Goal: Task Accomplishment & Management: Manage account settings

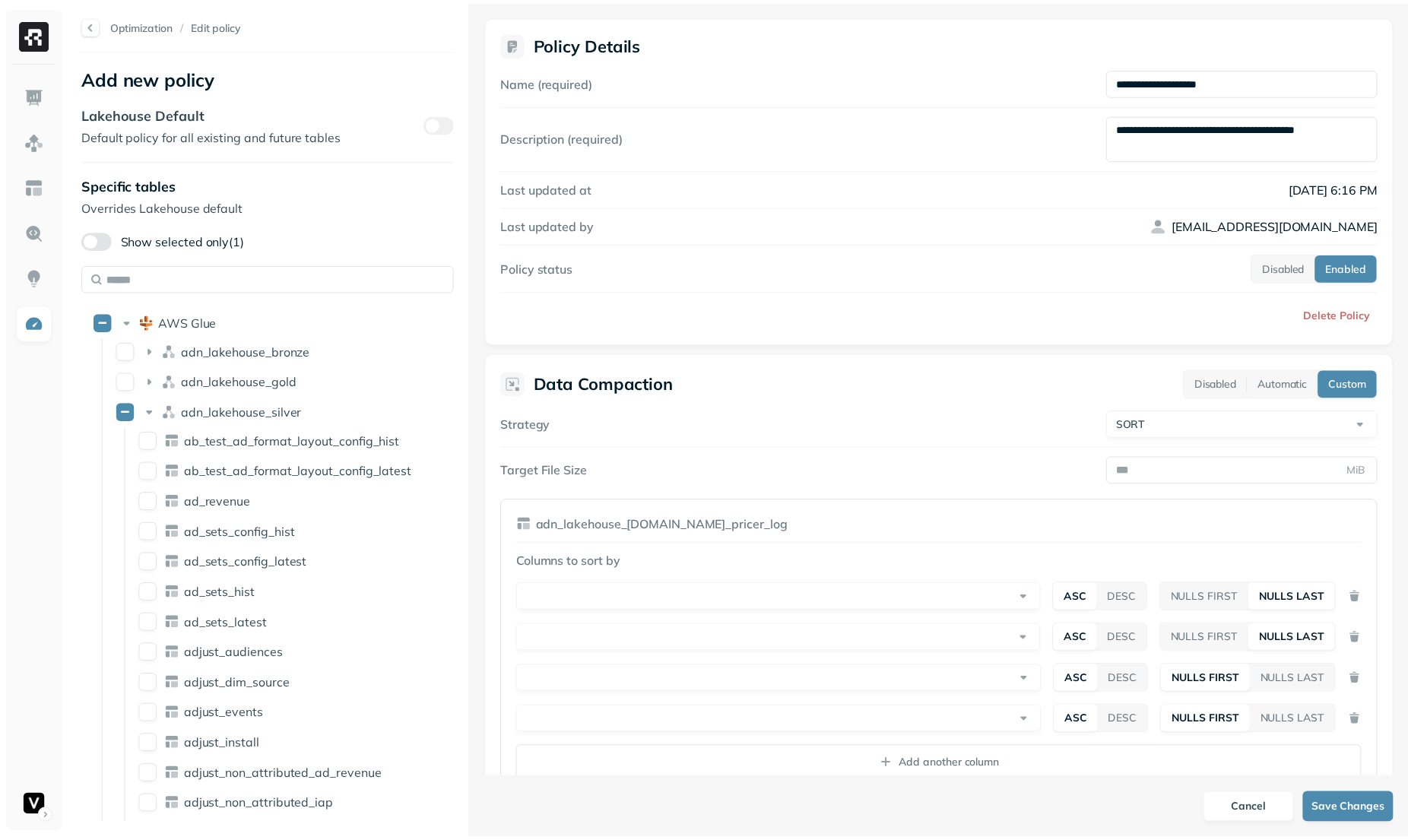
scroll to position [159, 0]
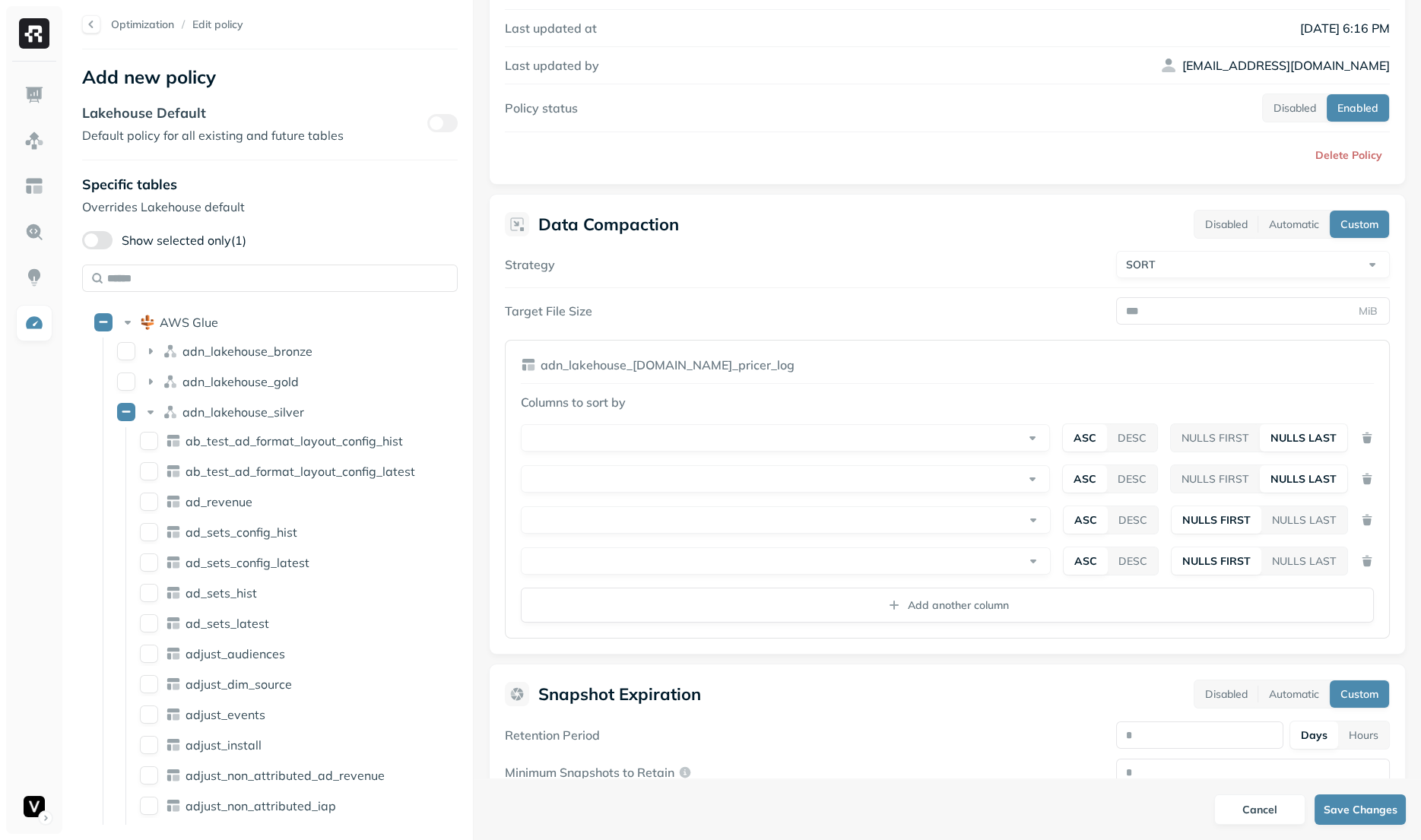
click at [204, 238] on label "Show selected only (1)" at bounding box center [164, 240] width 164 height 18
click at [113, 238] on button "Show selected only (1)" at bounding box center [96, 240] width 30 height 18
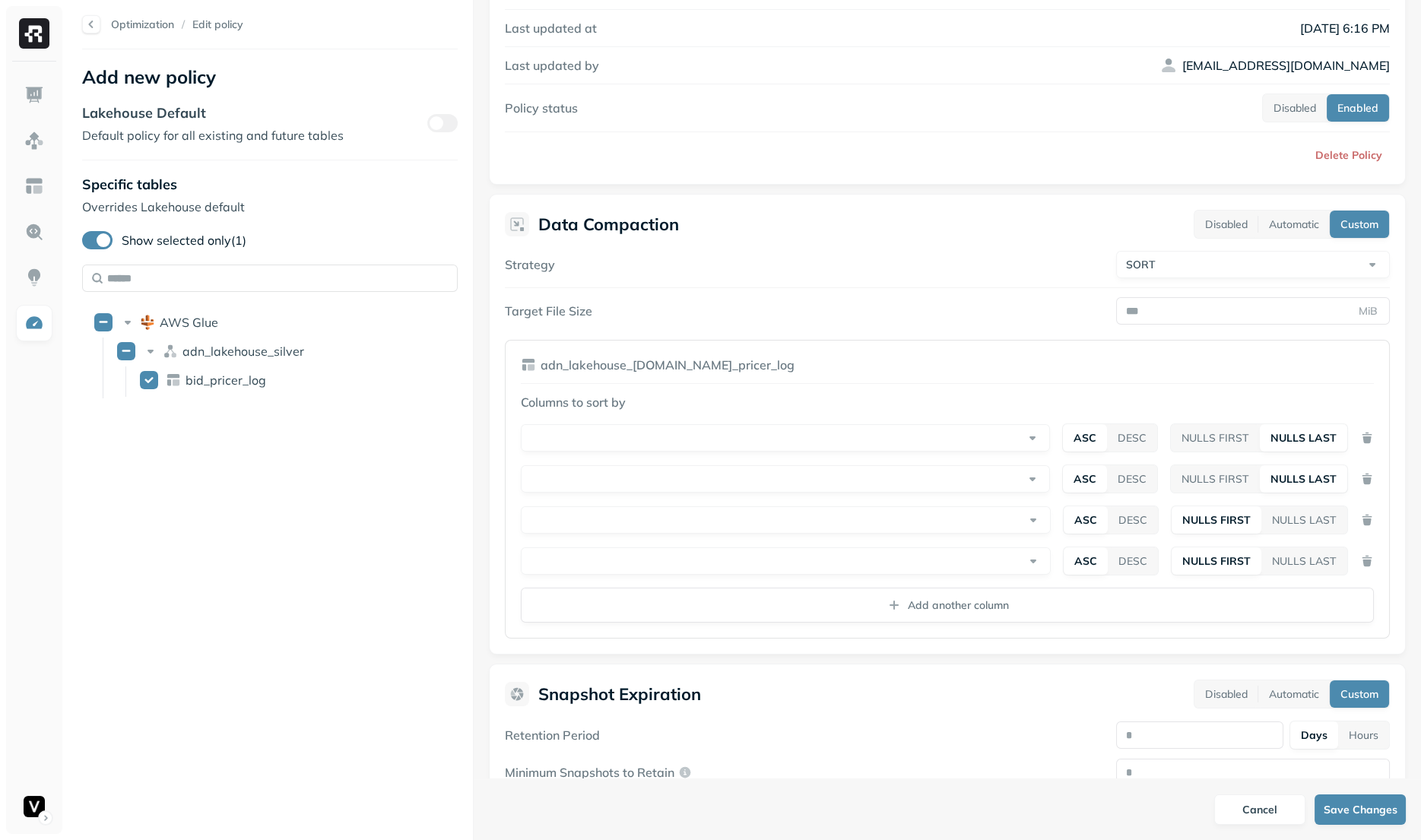
click at [205, 237] on label "Show selected only (1)" at bounding box center [164, 240] width 164 height 18
click at [113, 237] on button "Show selected only (1)" at bounding box center [96, 240] width 30 height 18
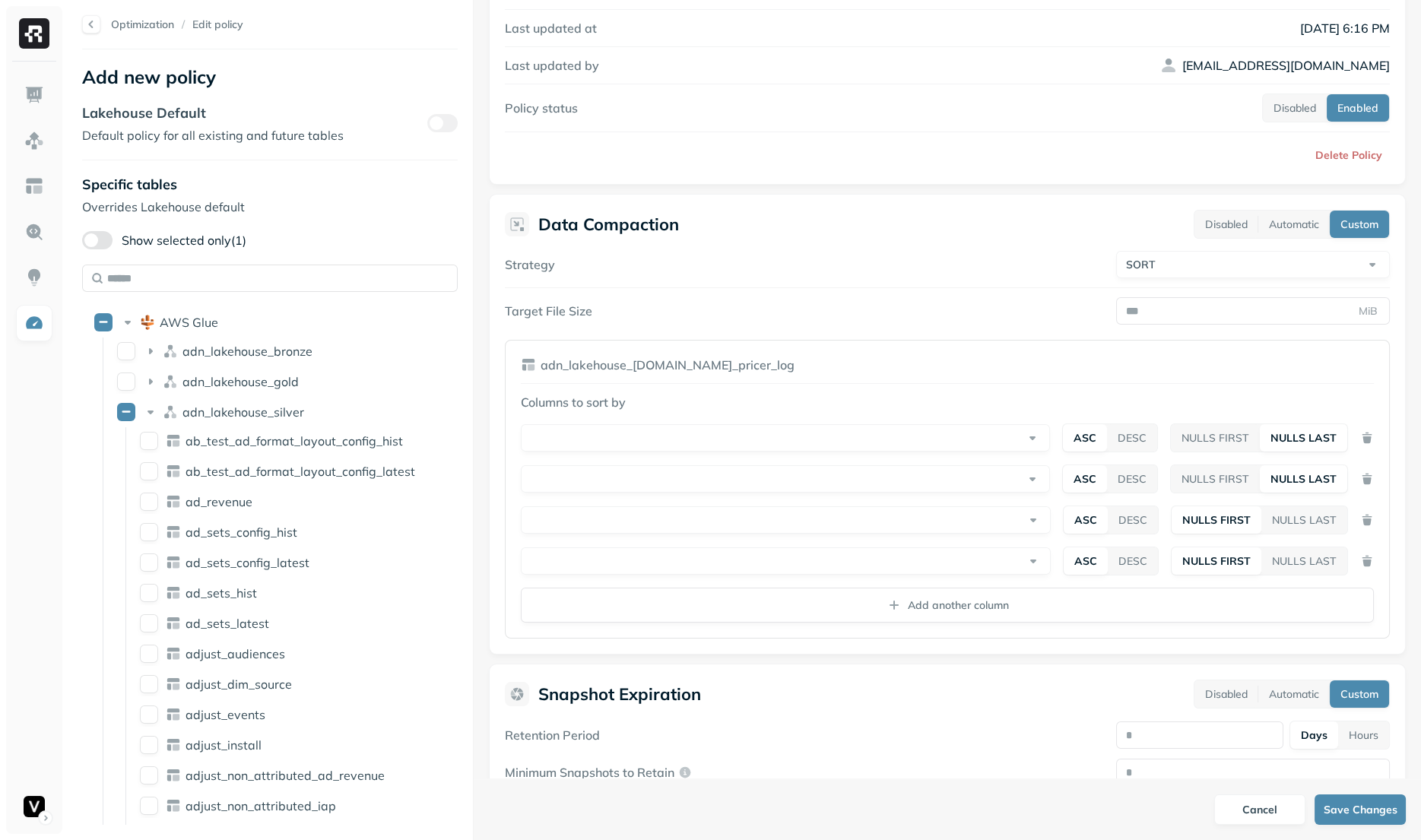
click at [438, 113] on div "Lakehouse Default Default policy for all existing and future tables" at bounding box center [269, 124] width 376 height 40
click at [1304, 210] on button "Automatic" at bounding box center [1294, 224] width 72 height 27
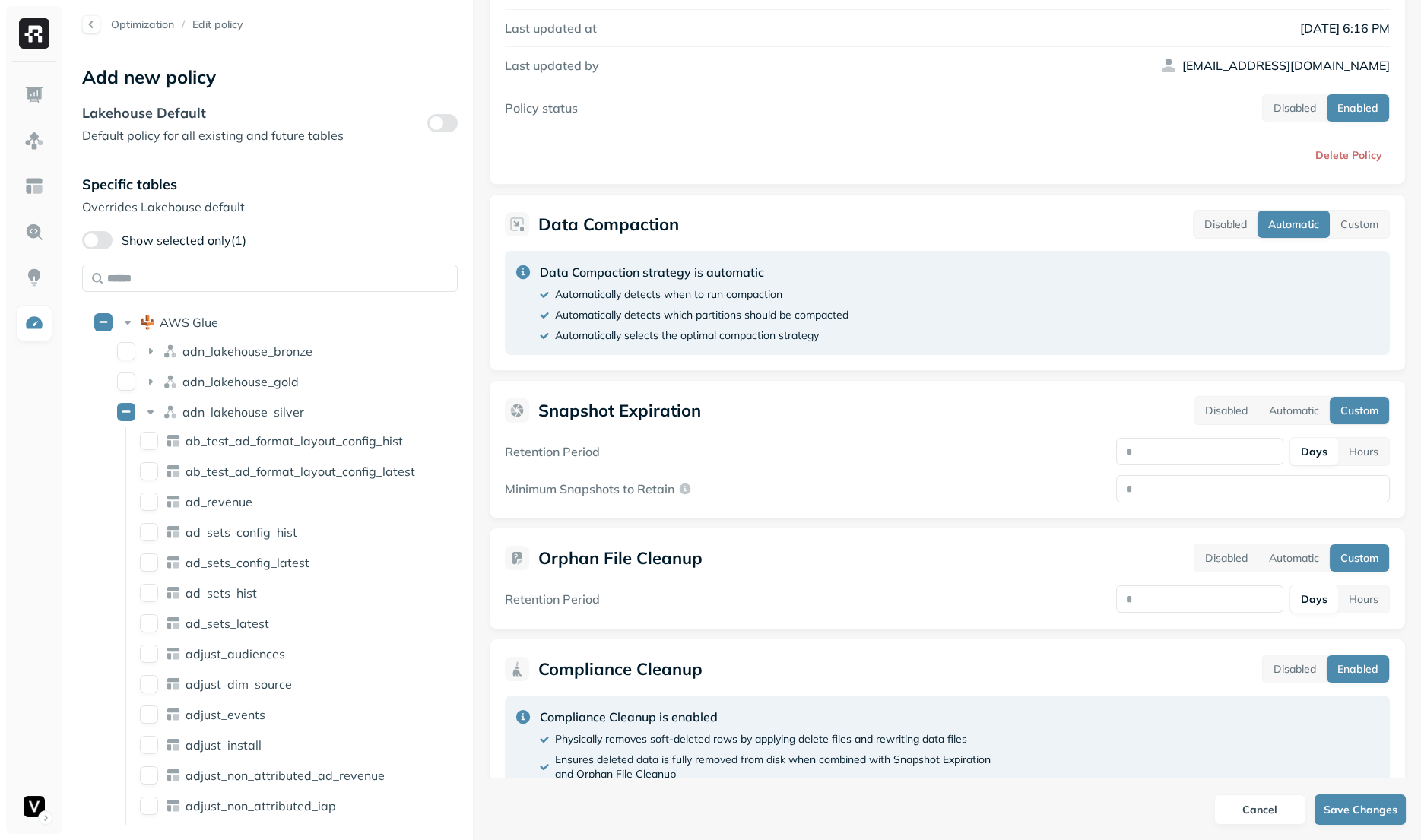
click at [443, 122] on button "button" at bounding box center [442, 123] width 30 height 18
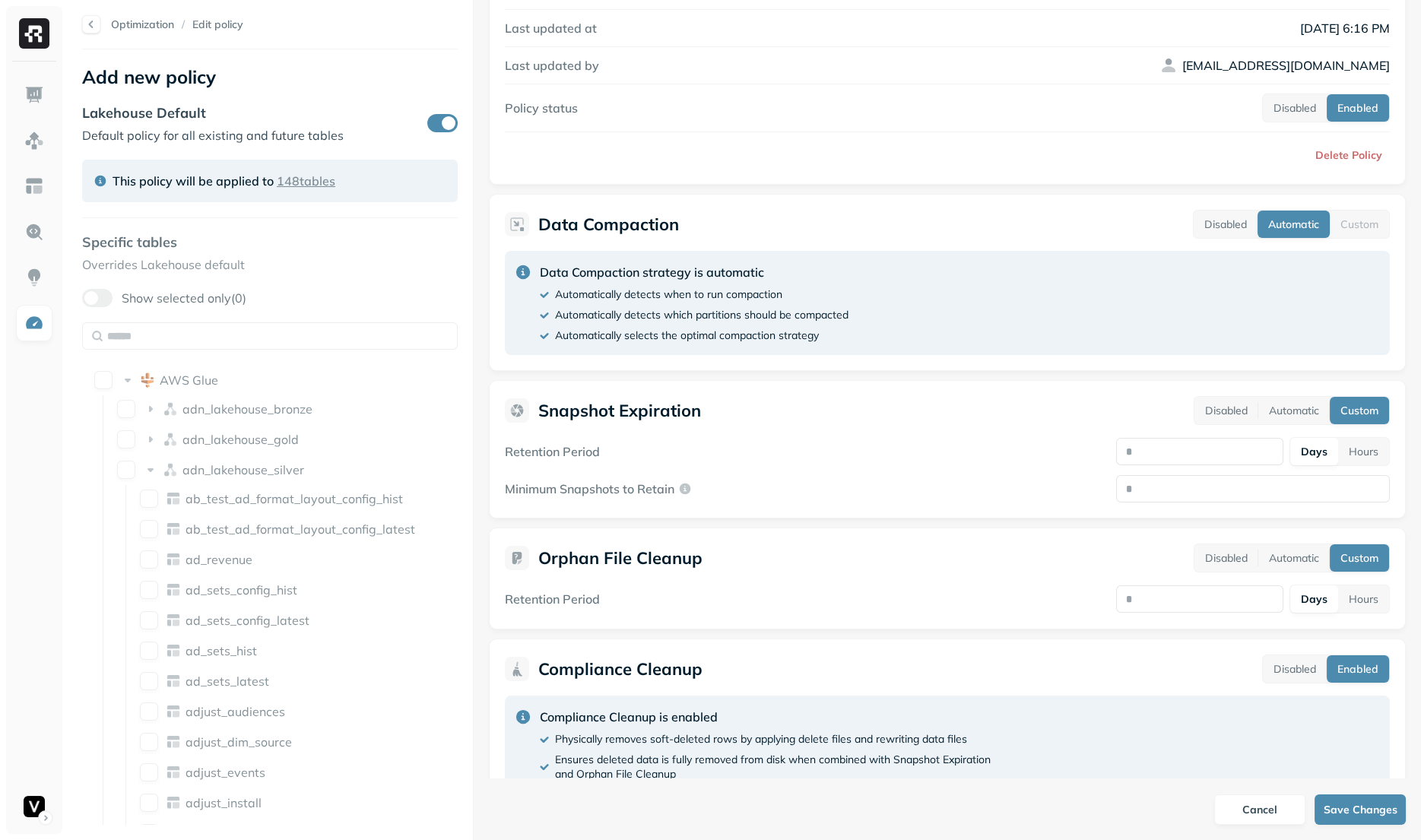
type button "on"
click at [203, 176] on p "This policy will be applied to" at bounding box center [193, 181] width 161 height 18
copy div "This policy will be applied to"
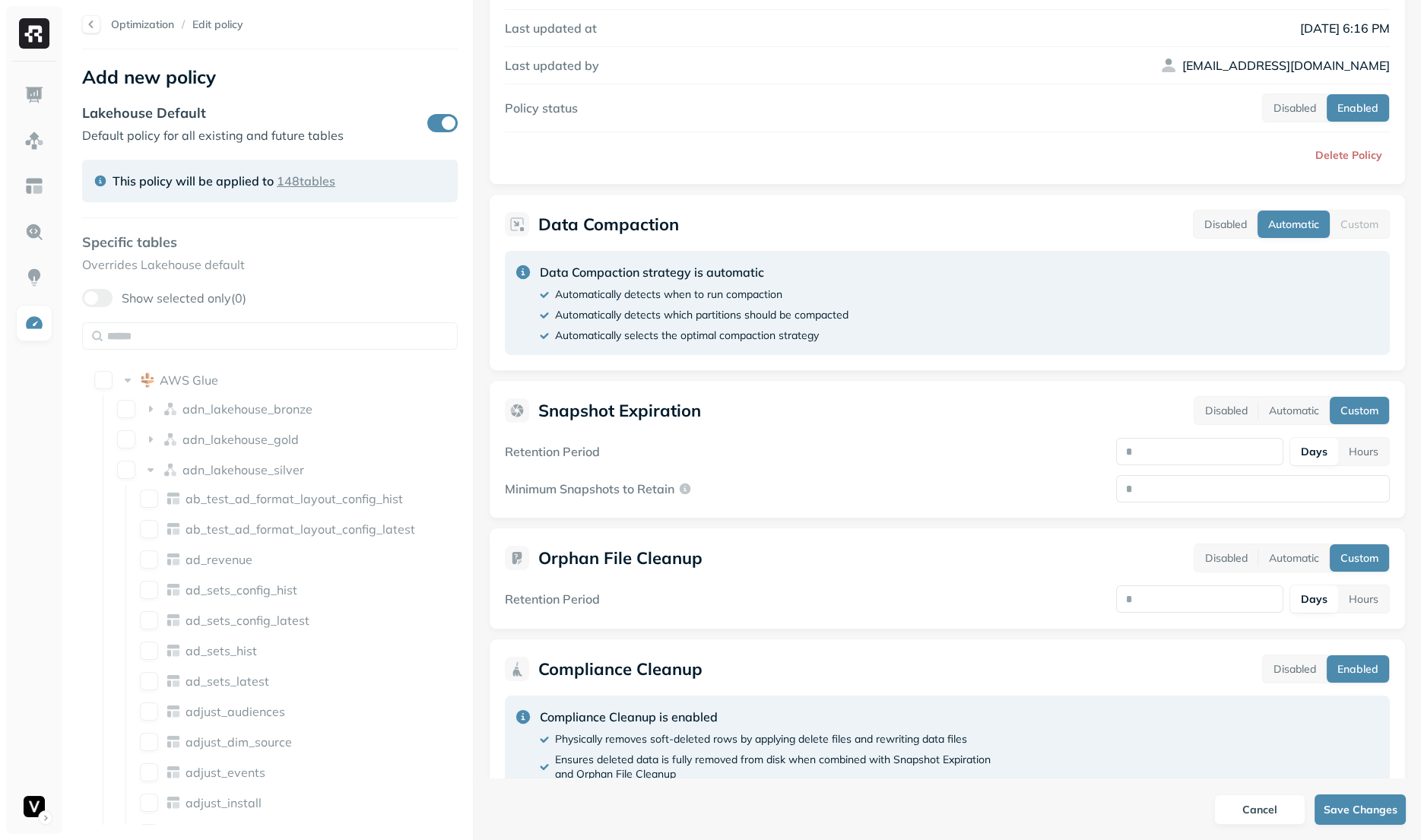
click at [385, 261] on div "Optimization / Edit policy Add new policy Lakehouse Default Default policy for …" at bounding box center [269, 420] width 406 height 840
click at [445, 118] on button "button" at bounding box center [442, 123] width 30 height 18
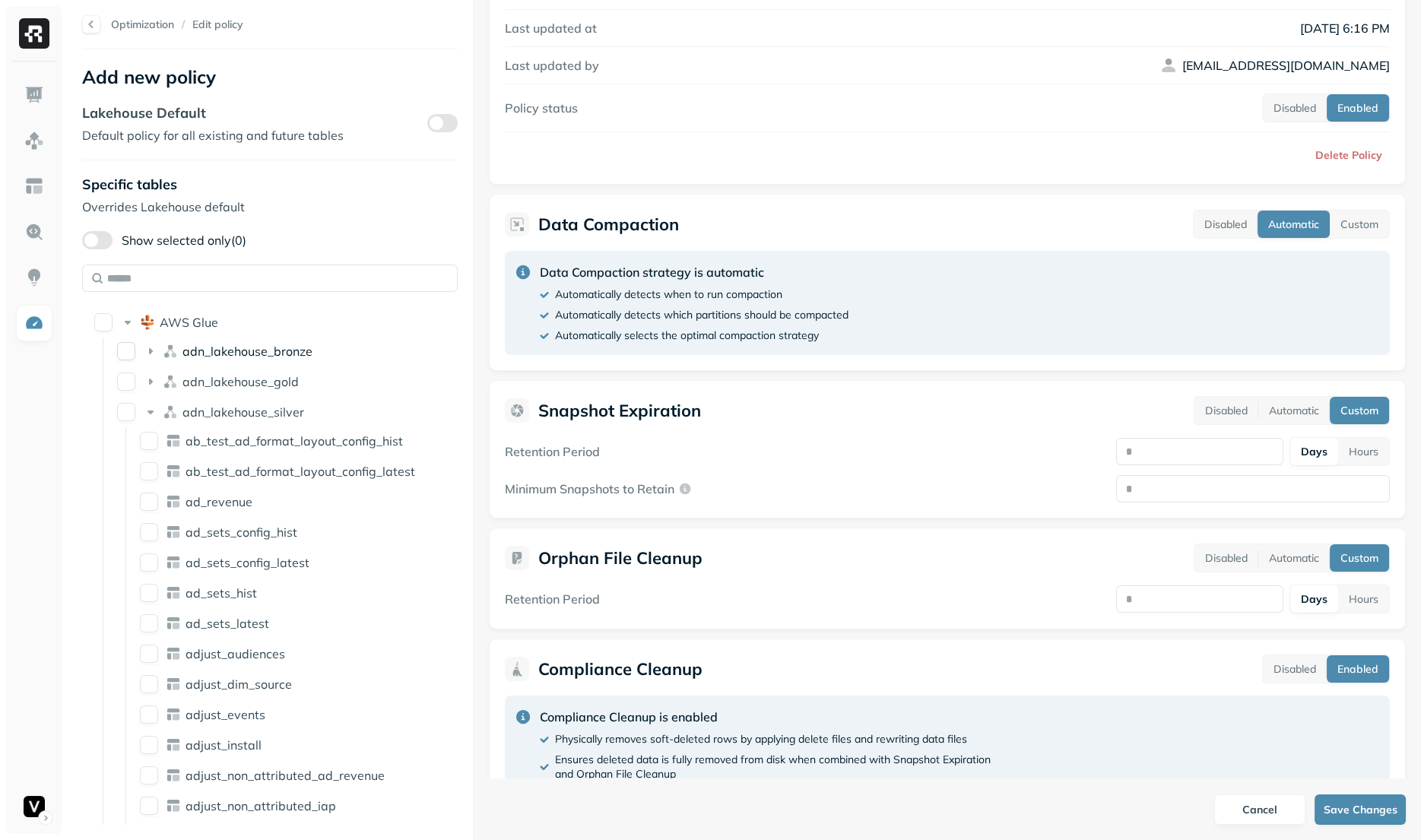
click at [178, 349] on div "adn_lakehouse_bronze" at bounding box center [263, 351] width 305 height 25
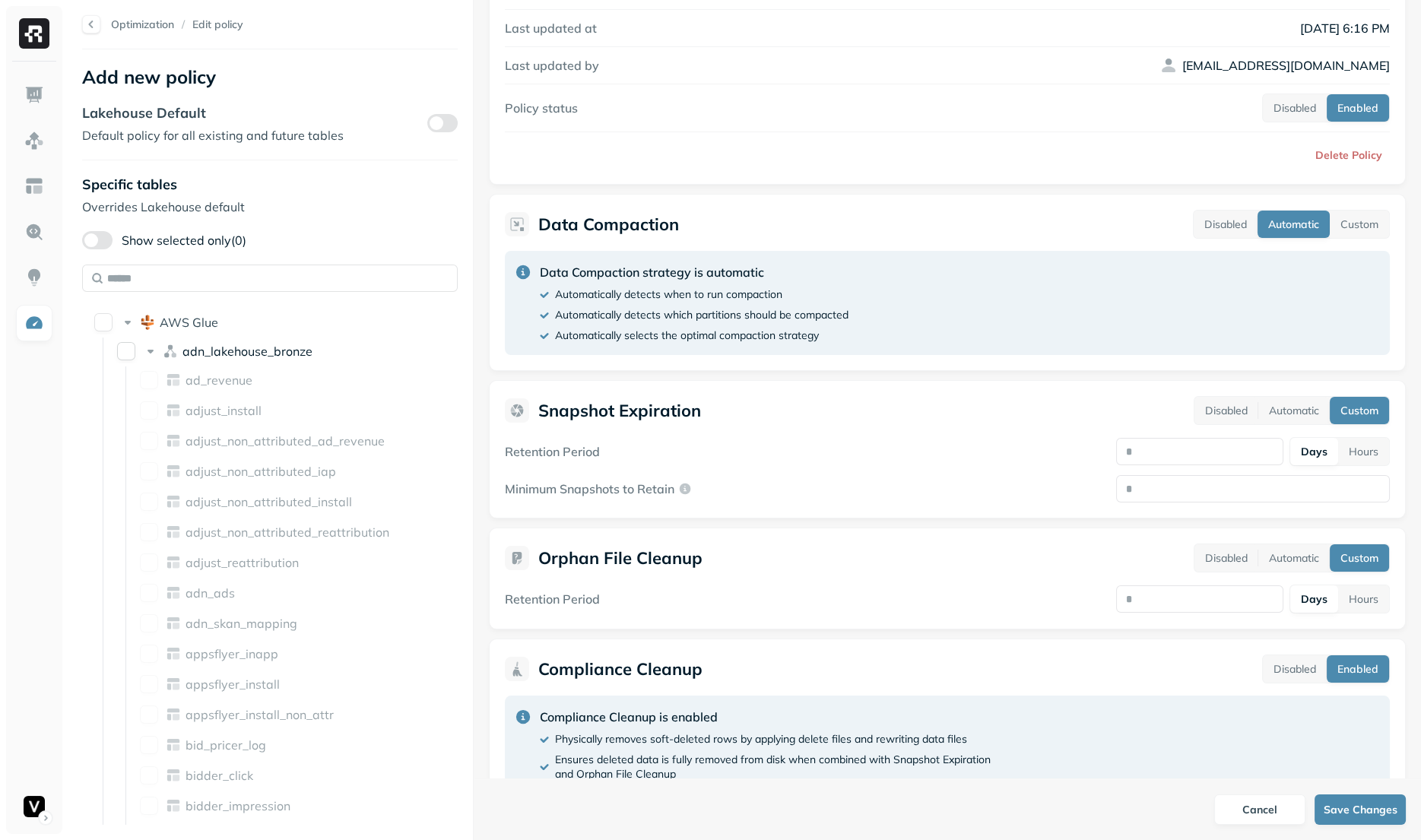
click at [286, 347] on span "adn_lakehouse_bronze" at bounding box center [247, 351] width 130 height 15
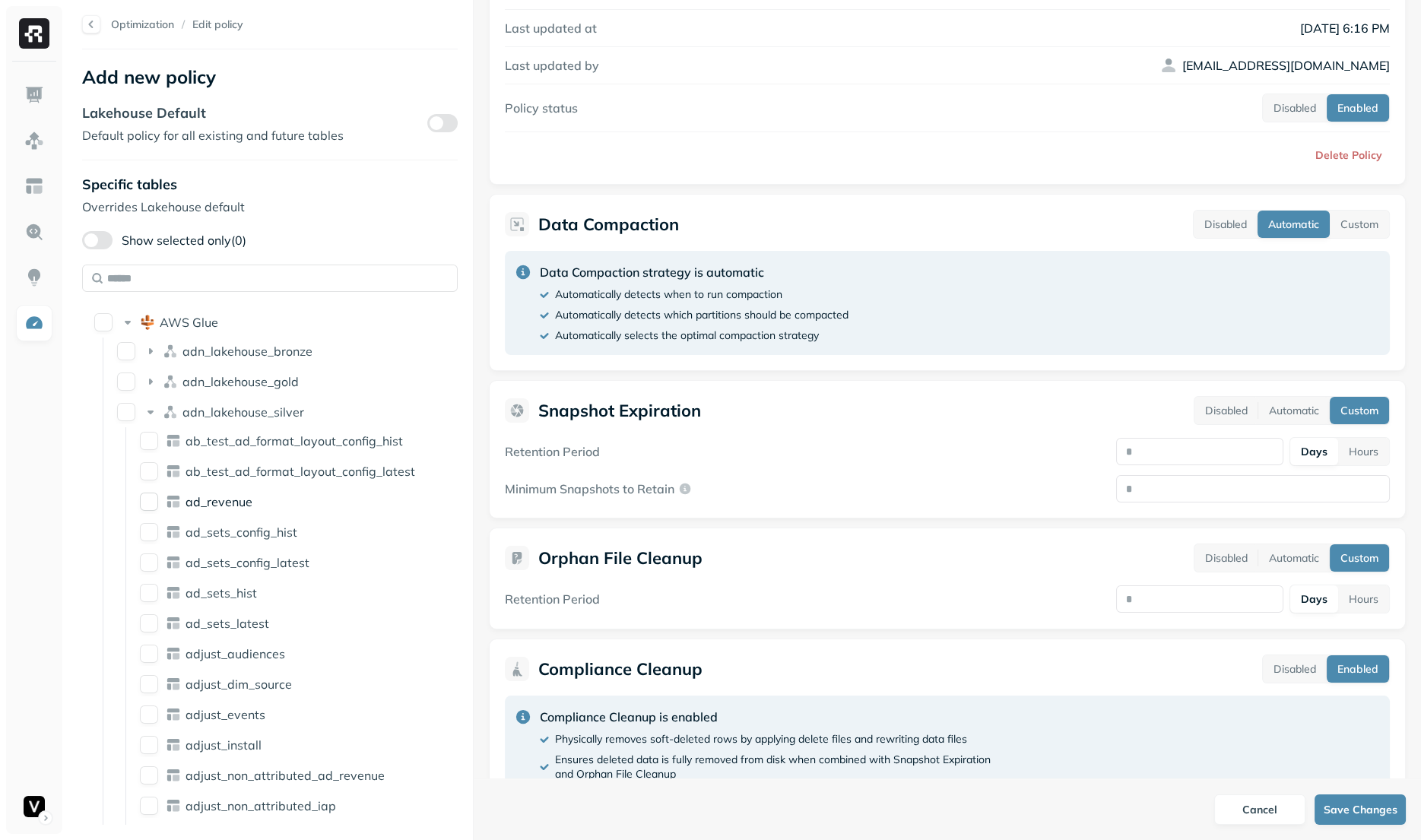
click at [214, 503] on span "ad_revenue" at bounding box center [218, 501] width 66 height 15
click at [206, 563] on span "ad_sets_config_latest" at bounding box center [248, 562] width 124 height 15
click at [212, 648] on span "adjust_audiences" at bounding box center [235, 653] width 99 height 15
click at [219, 720] on span "adjust_events" at bounding box center [226, 714] width 80 height 15
click at [242, 437] on span "ab_test_ad_format_layout_config_hist" at bounding box center [294, 440] width 218 height 15
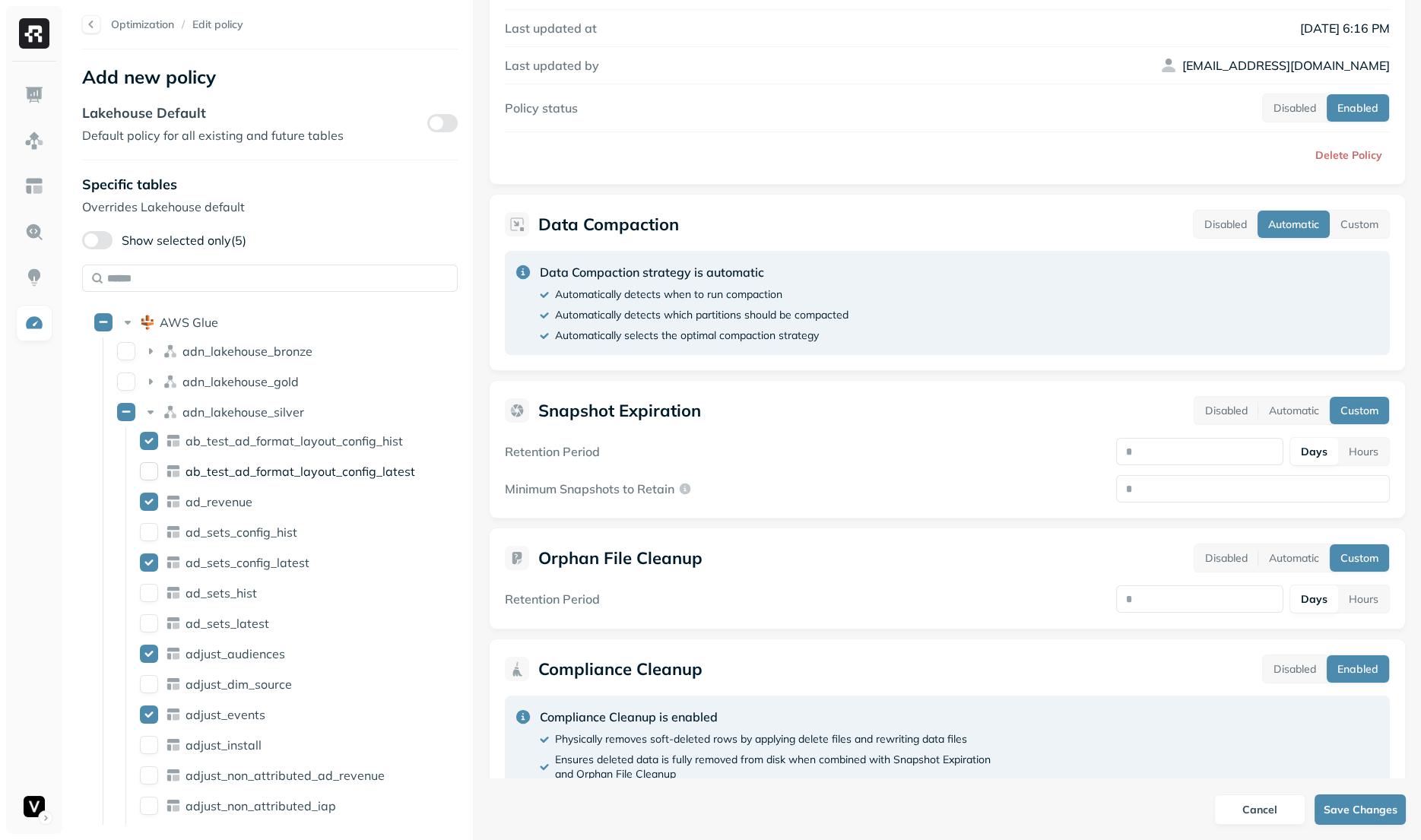
click at [249, 473] on span "ab_test_ad_format_layout_config_latest" at bounding box center [300, 471] width 229 height 15
click at [214, 384] on span "adn_lakehouse_gold" at bounding box center [240, 381] width 117 height 15
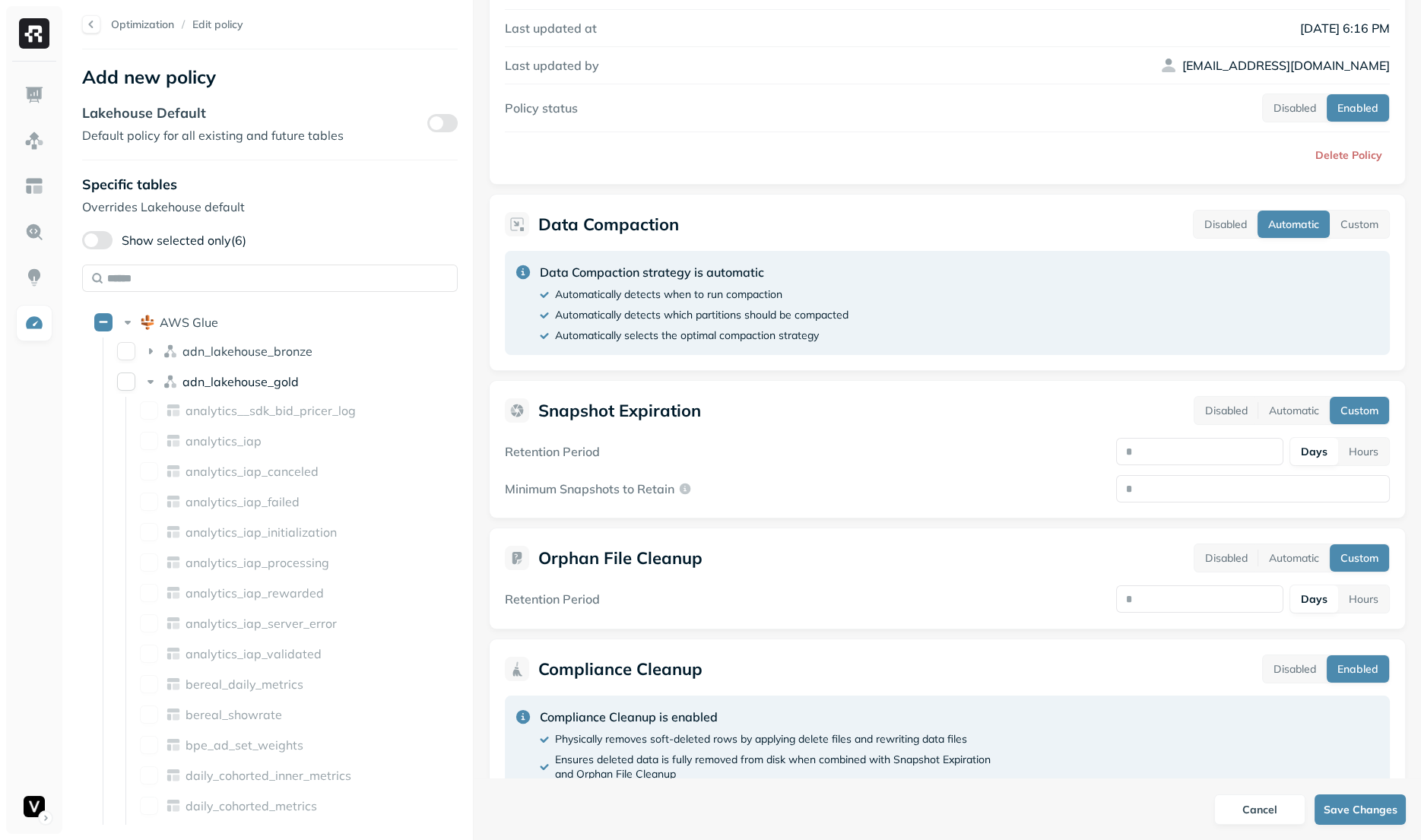
click at [214, 384] on span "adn_lakehouse_gold" at bounding box center [240, 381] width 117 height 15
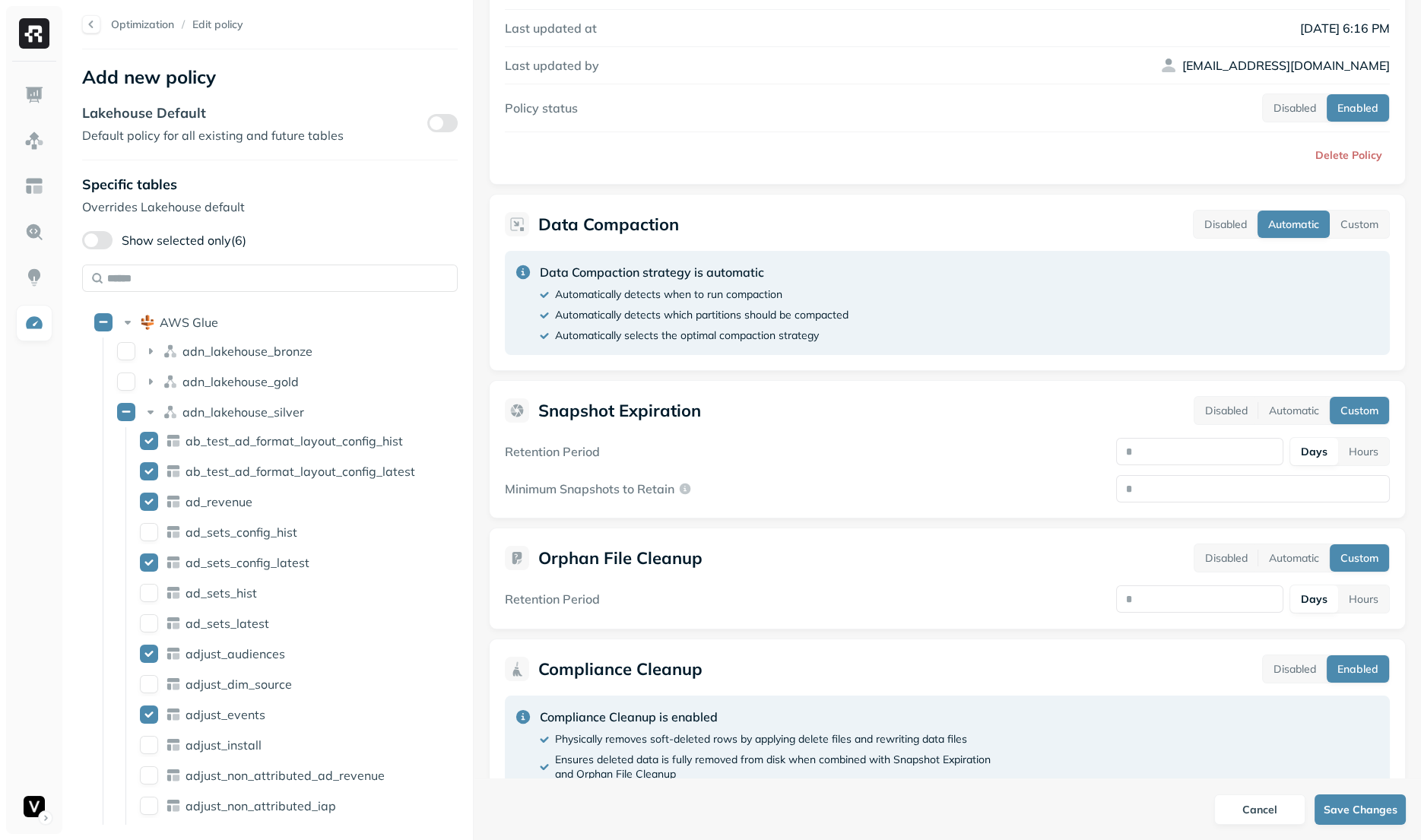
click at [150, 242] on label "Show selected only (6)" at bounding box center [164, 240] width 164 height 18
click at [113, 242] on button "Show selected only (6)" at bounding box center [96, 240] width 30 height 18
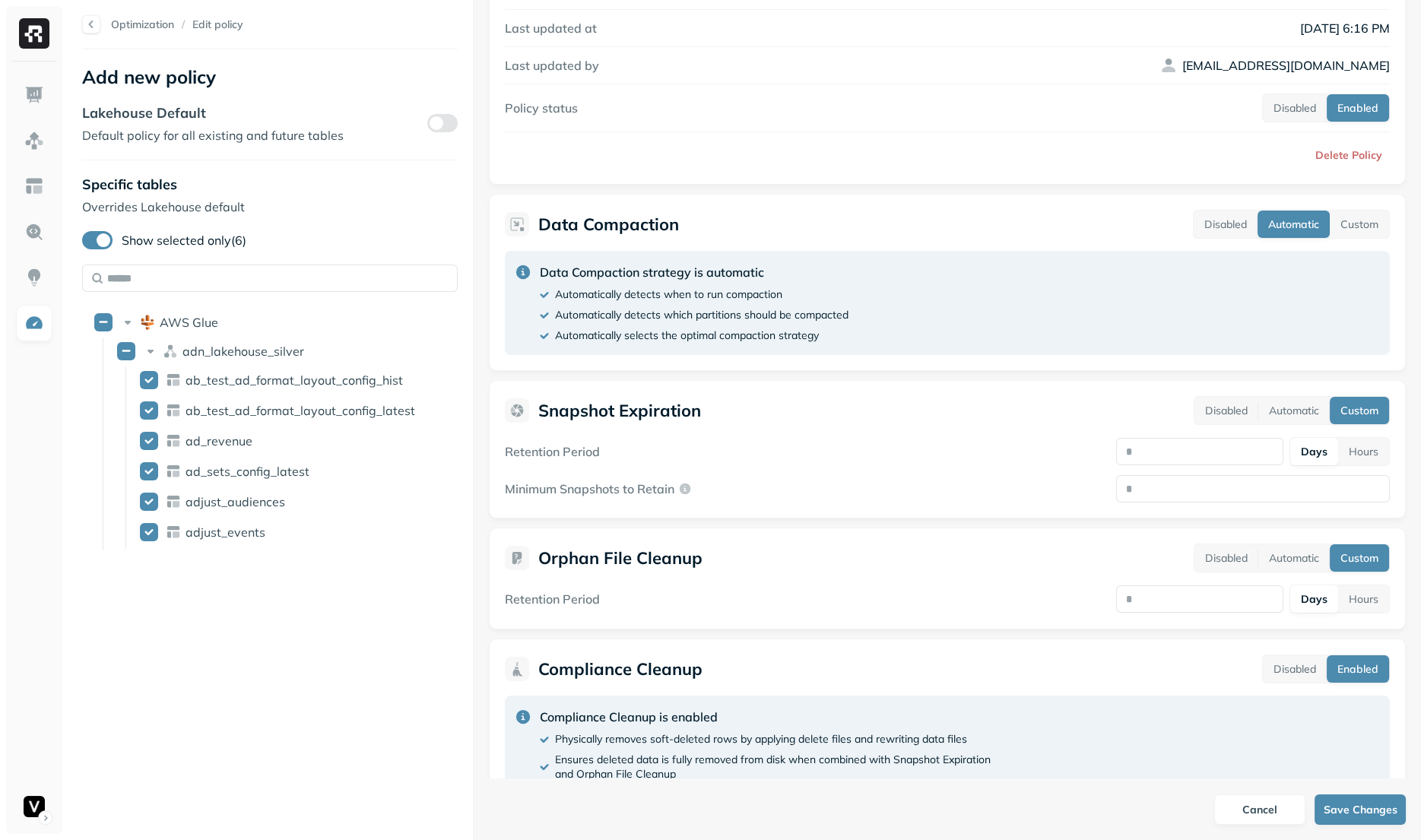
click at [150, 242] on label "Show selected only (6)" at bounding box center [164, 240] width 164 height 18
click at [113, 242] on button "Show selected only (6)" at bounding box center [96, 240] width 30 height 18
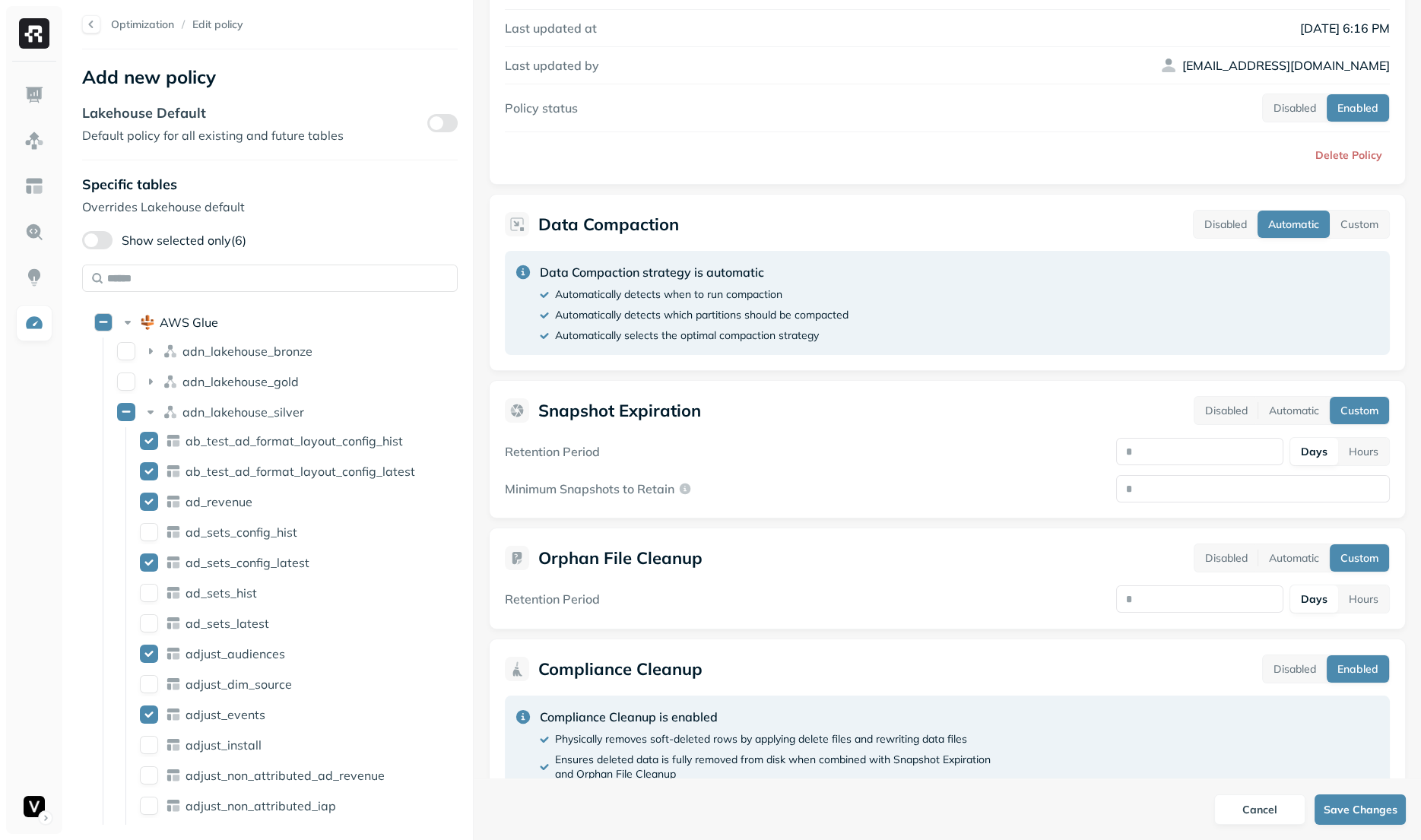
click at [100, 321] on button "AWS Glue" at bounding box center [104, 322] width 18 height 18
click at [101, 322] on button "AWS Glue" at bounding box center [104, 322] width 18 height 18
click at [156, 241] on label "Show selected only (0)" at bounding box center [164, 240] width 164 height 18
click at [113, 241] on button "Show selected only (0)" at bounding box center [96, 240] width 30 height 18
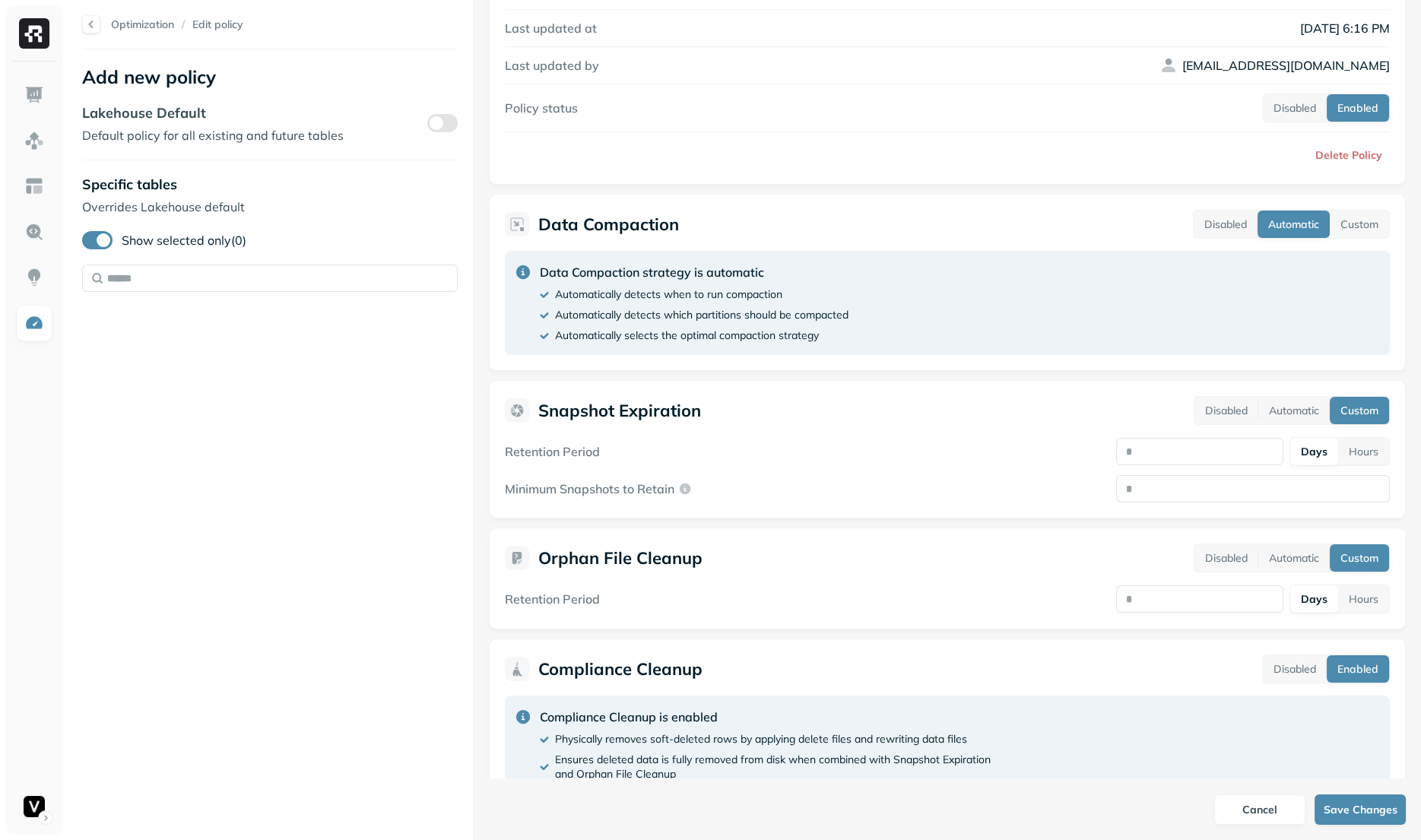
click at [157, 241] on label "Show selected only (0)" at bounding box center [164, 240] width 164 height 18
click at [113, 241] on button "Show selected only (0)" at bounding box center [96, 240] width 30 height 18
click at [181, 350] on div "adn_lakehouse_bronze" at bounding box center [263, 351] width 305 height 25
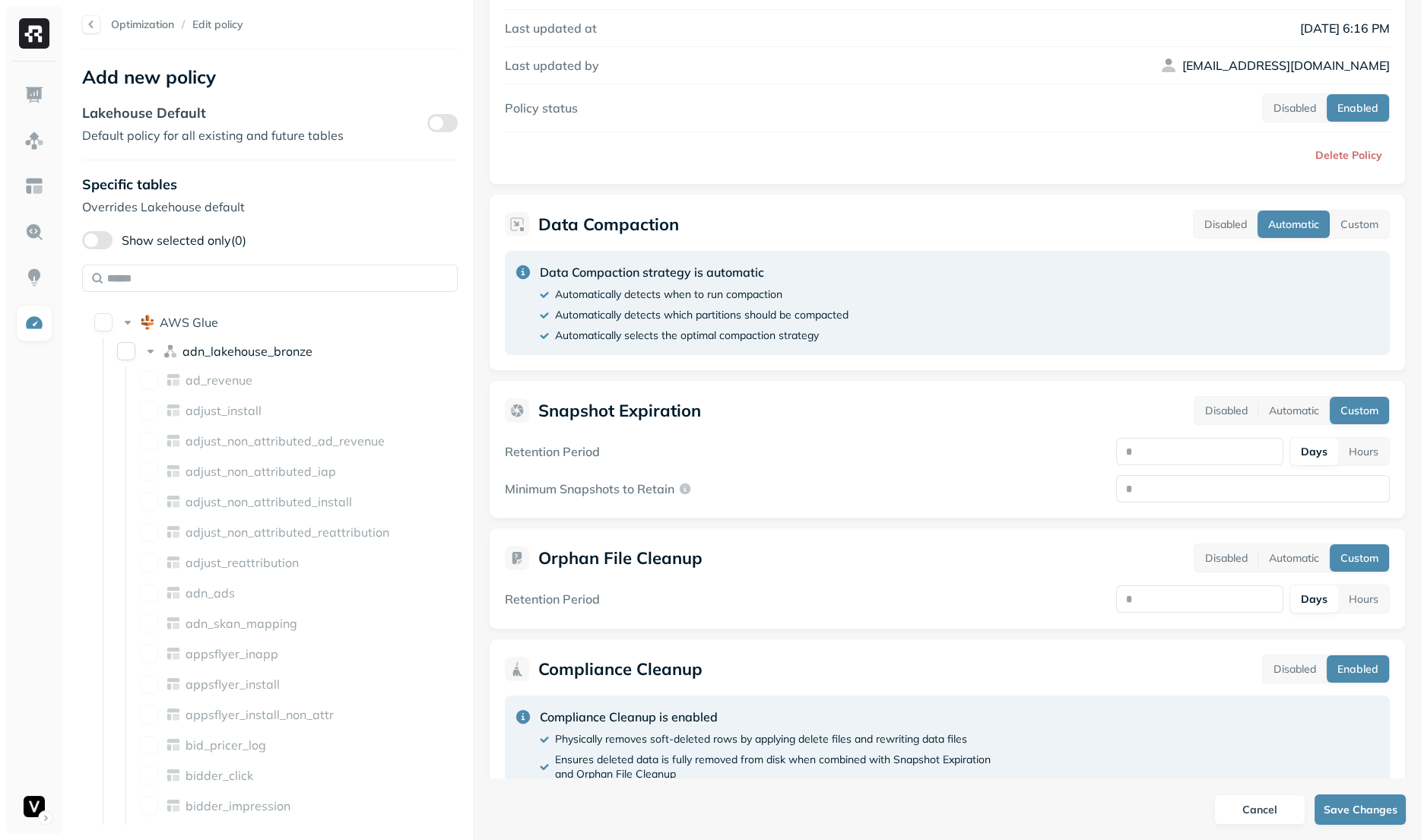
click at [170, 351] on icon at bounding box center [170, 351] width 15 height 15
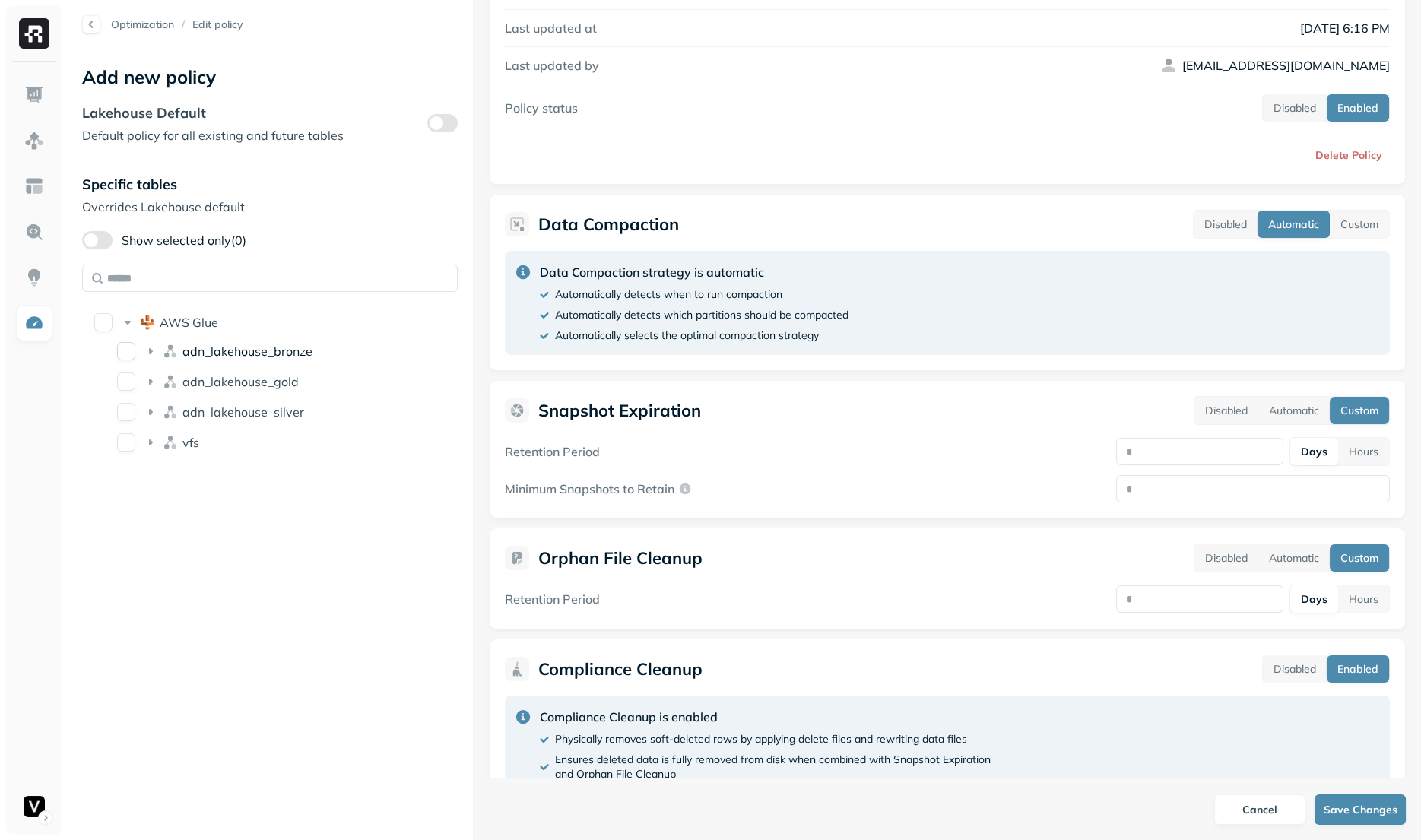
click at [182, 355] on span "adn_lakehouse_bronze" at bounding box center [247, 351] width 130 height 15
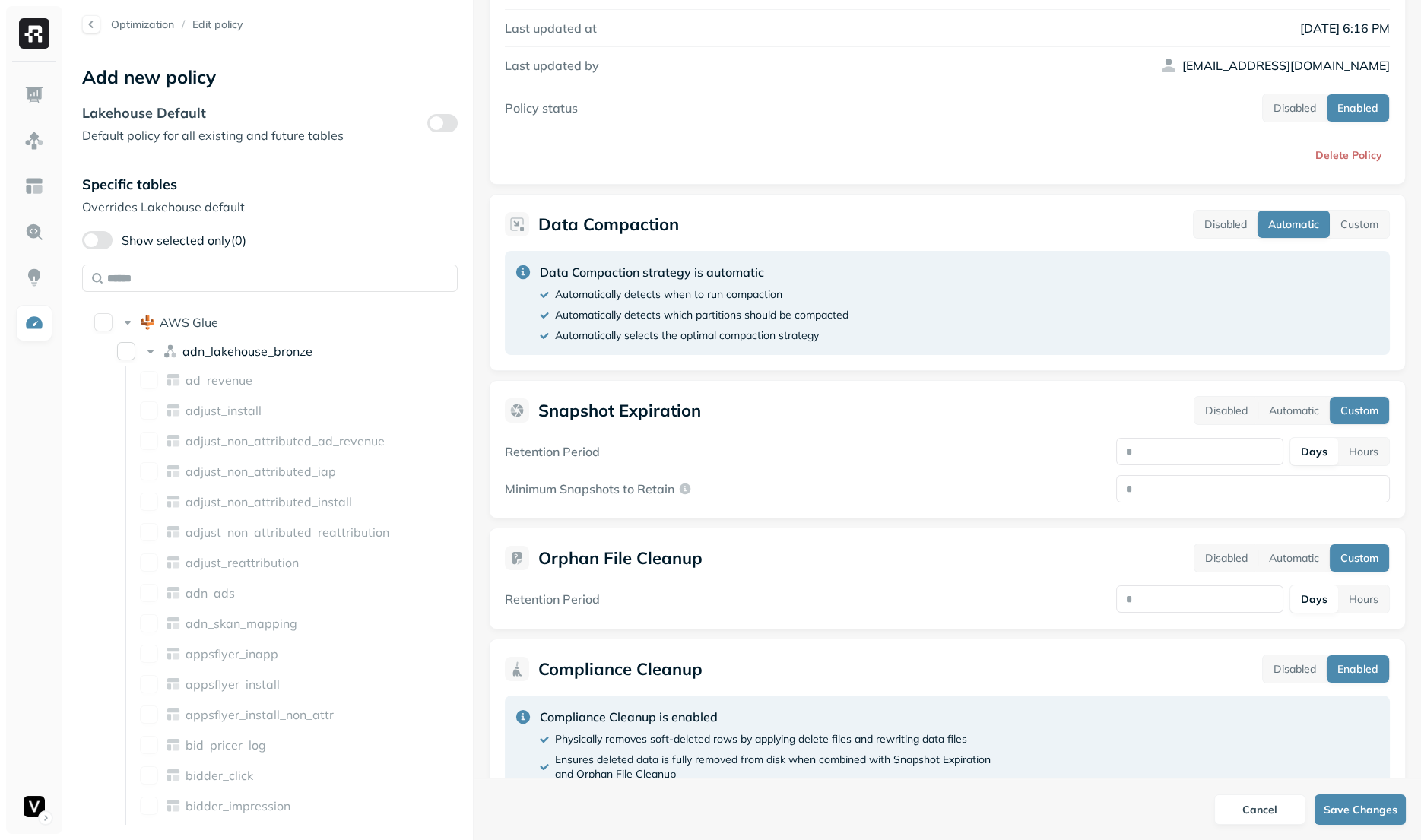
click at [182, 355] on span "adn_lakehouse_bronze" at bounding box center [247, 351] width 130 height 15
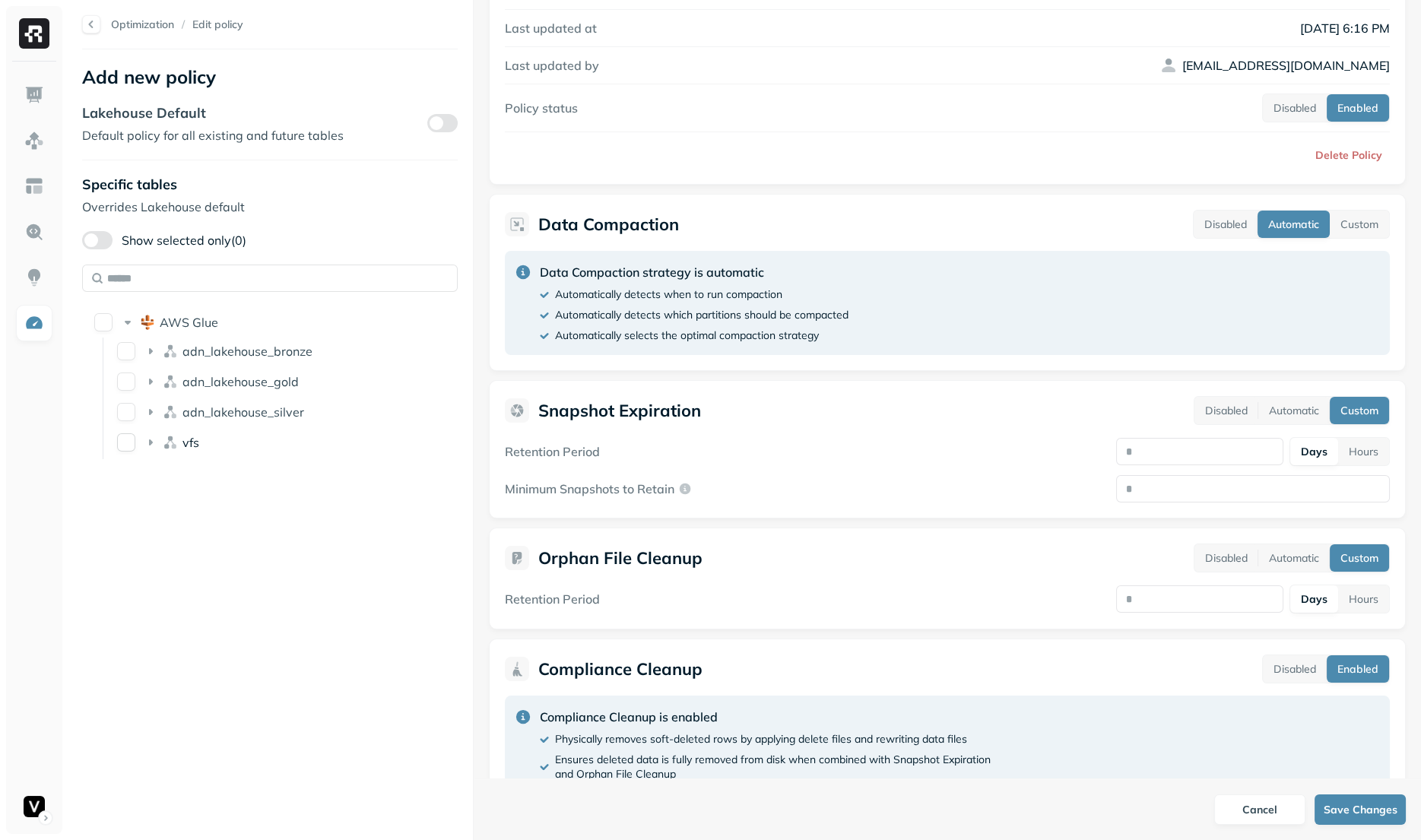
click at [161, 440] on div "vfs" at bounding box center [263, 442] width 305 height 25
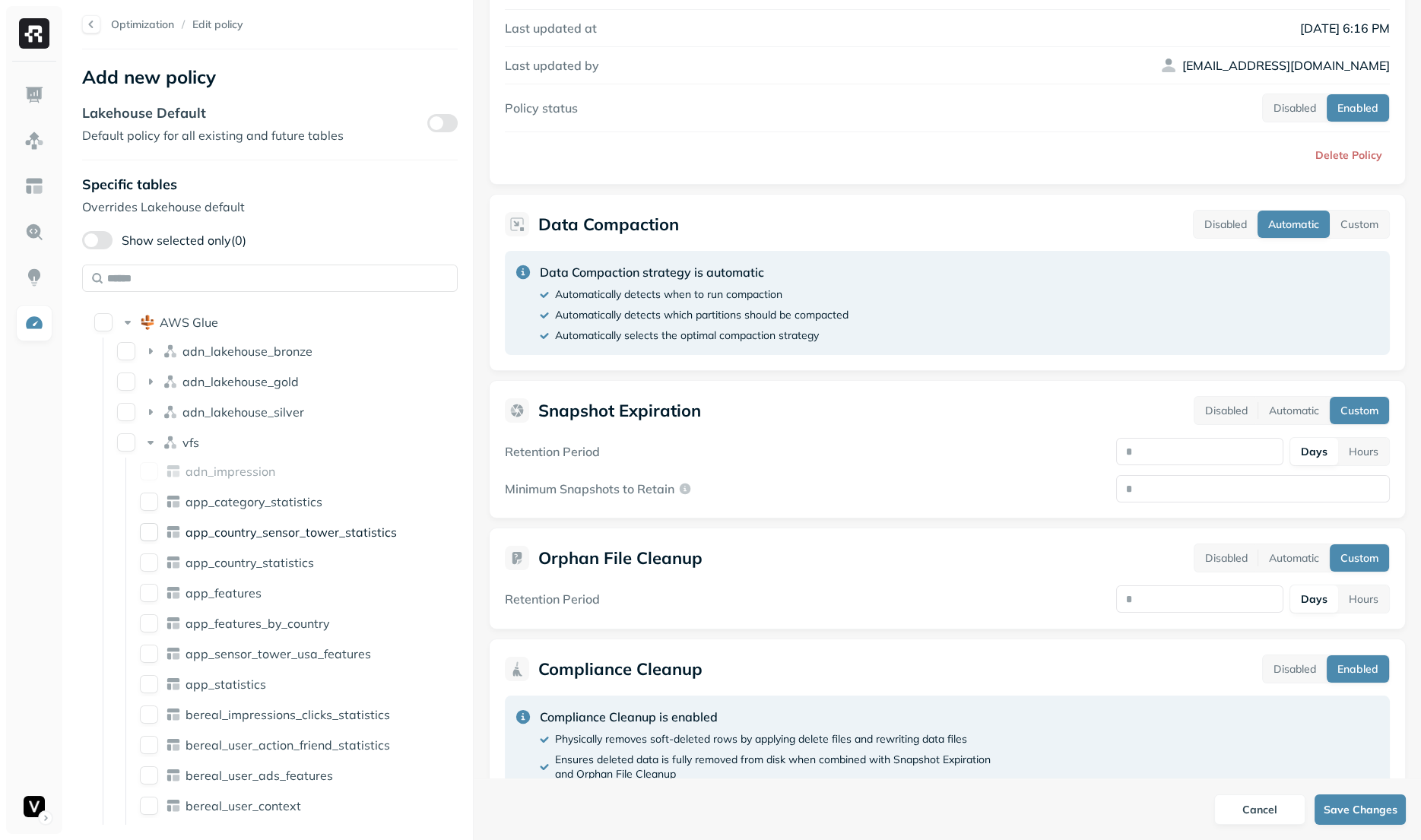
click at [166, 532] on icon at bounding box center [173, 531] width 15 height 15
click at [148, 240] on label "Show selected only (1)" at bounding box center [164, 240] width 164 height 18
click at [113, 240] on button "Show selected only (1)" at bounding box center [96, 240] width 30 height 18
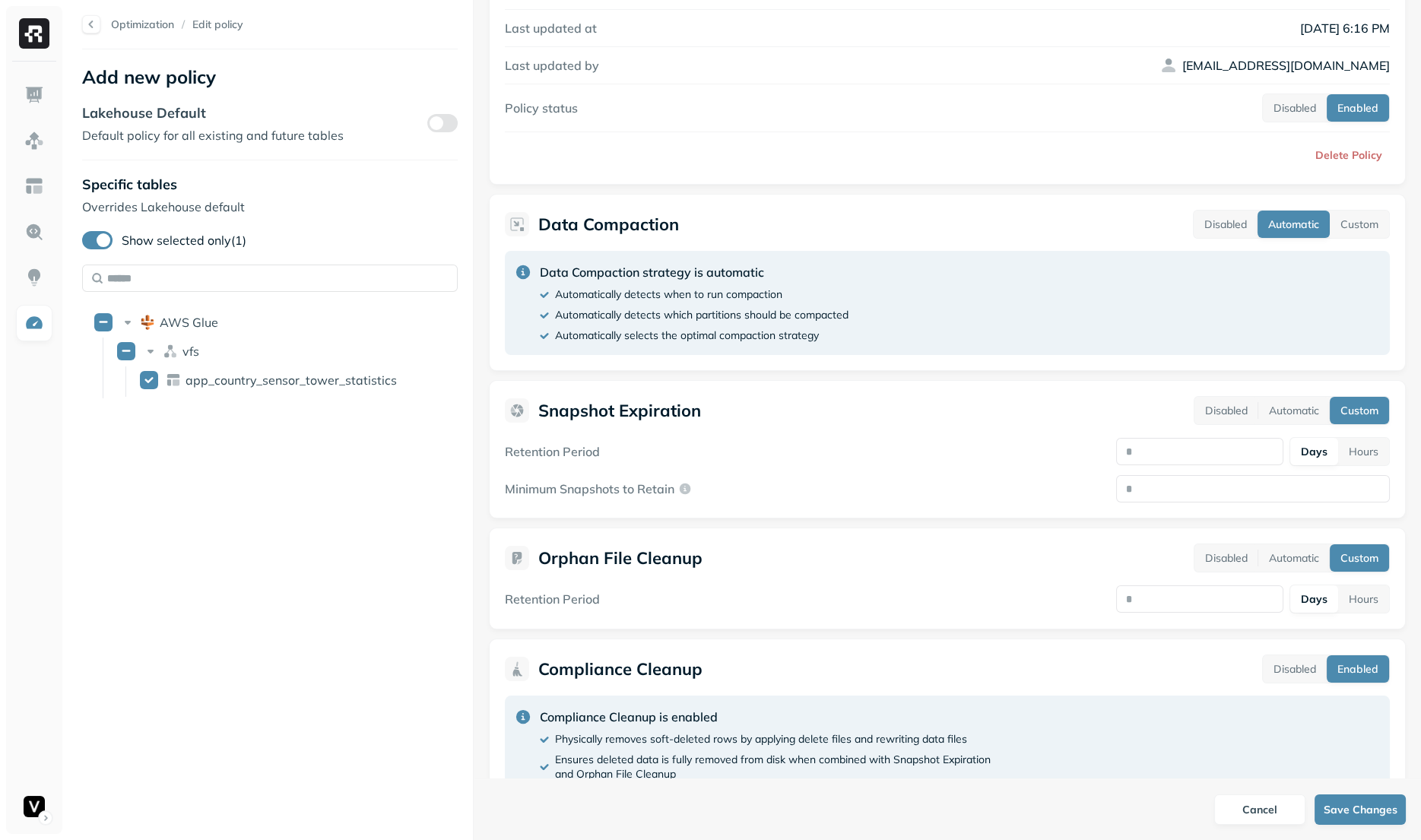
click at [150, 238] on label "Show selected only (1)" at bounding box center [164, 240] width 164 height 18
click at [113, 238] on button "Show selected only (1)" at bounding box center [96, 240] width 30 height 18
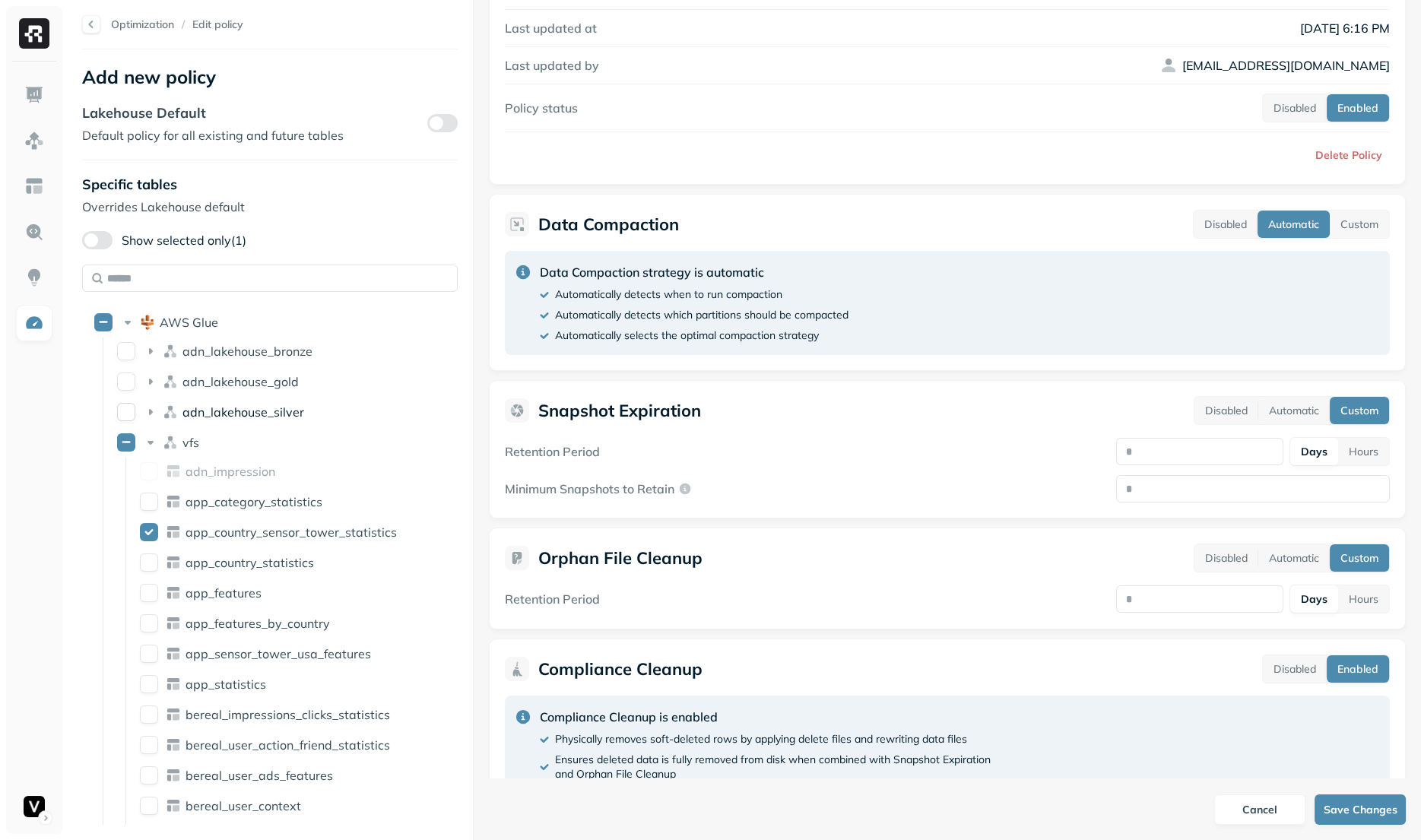
click at [183, 421] on div "adn_lakehouse_silver" at bounding box center [263, 411] width 305 height 25
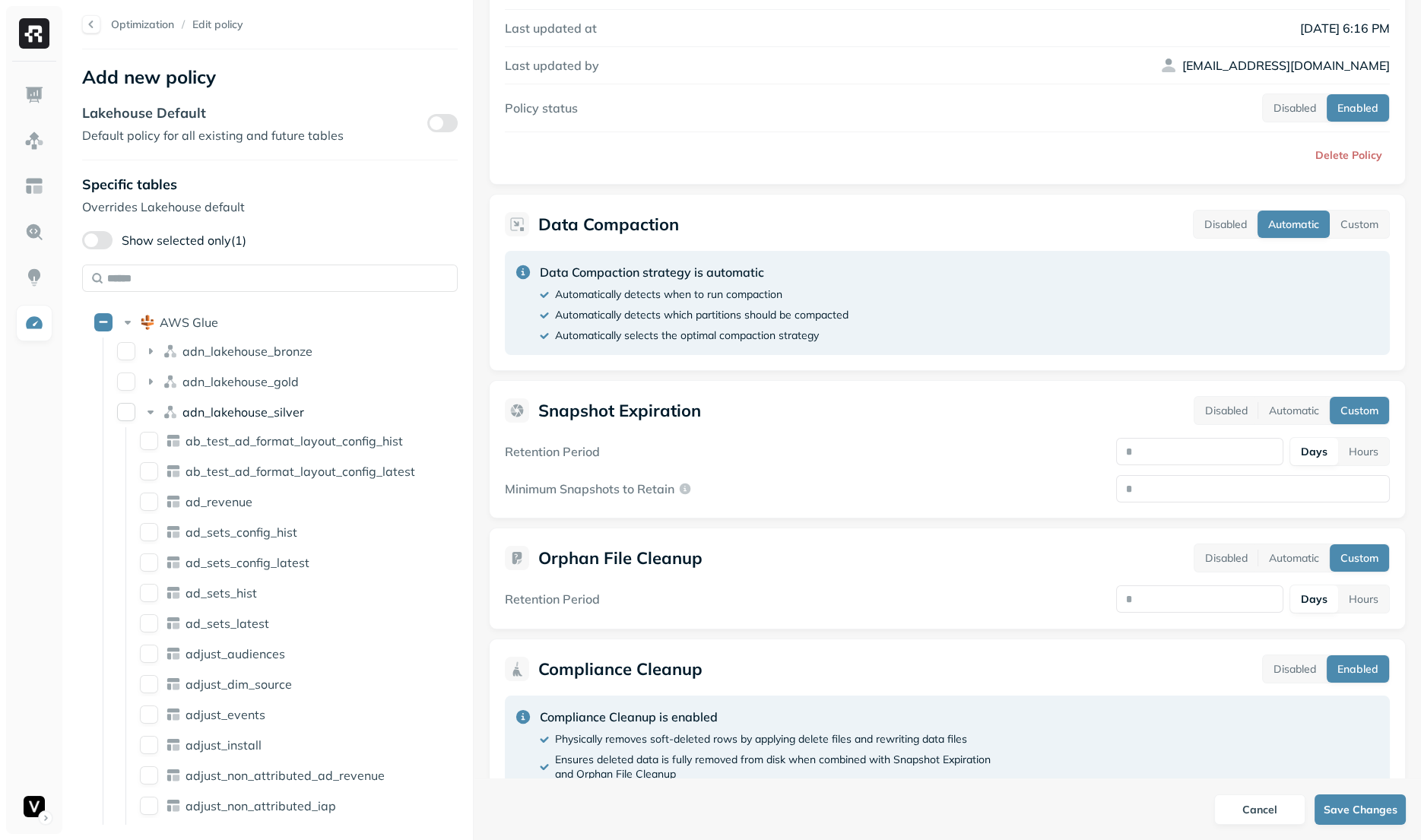
click at [190, 414] on span "adn_lakehouse_silver" at bounding box center [243, 411] width 122 height 15
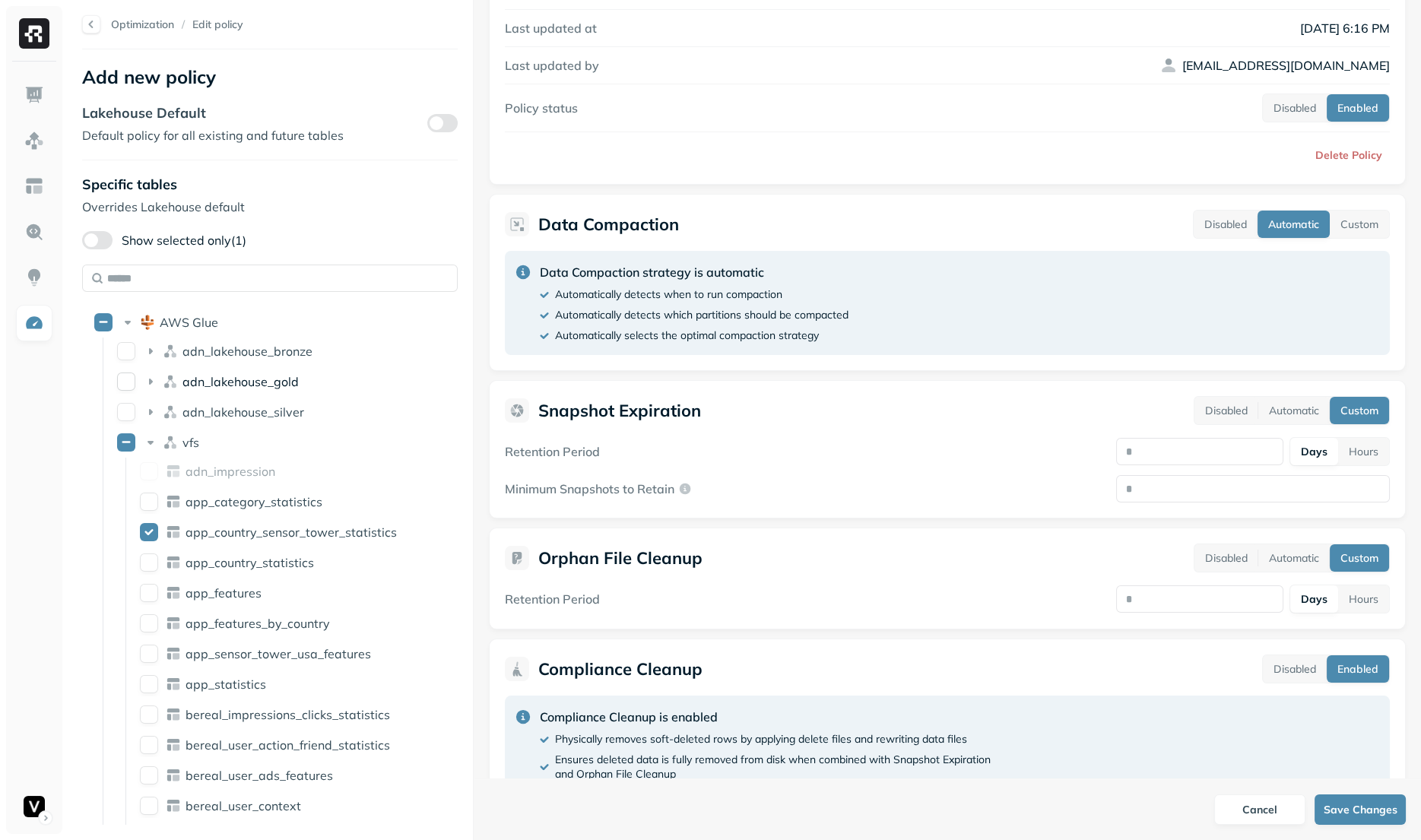
click at [205, 382] on span "adn_lakehouse_gold" at bounding box center [240, 381] width 117 height 15
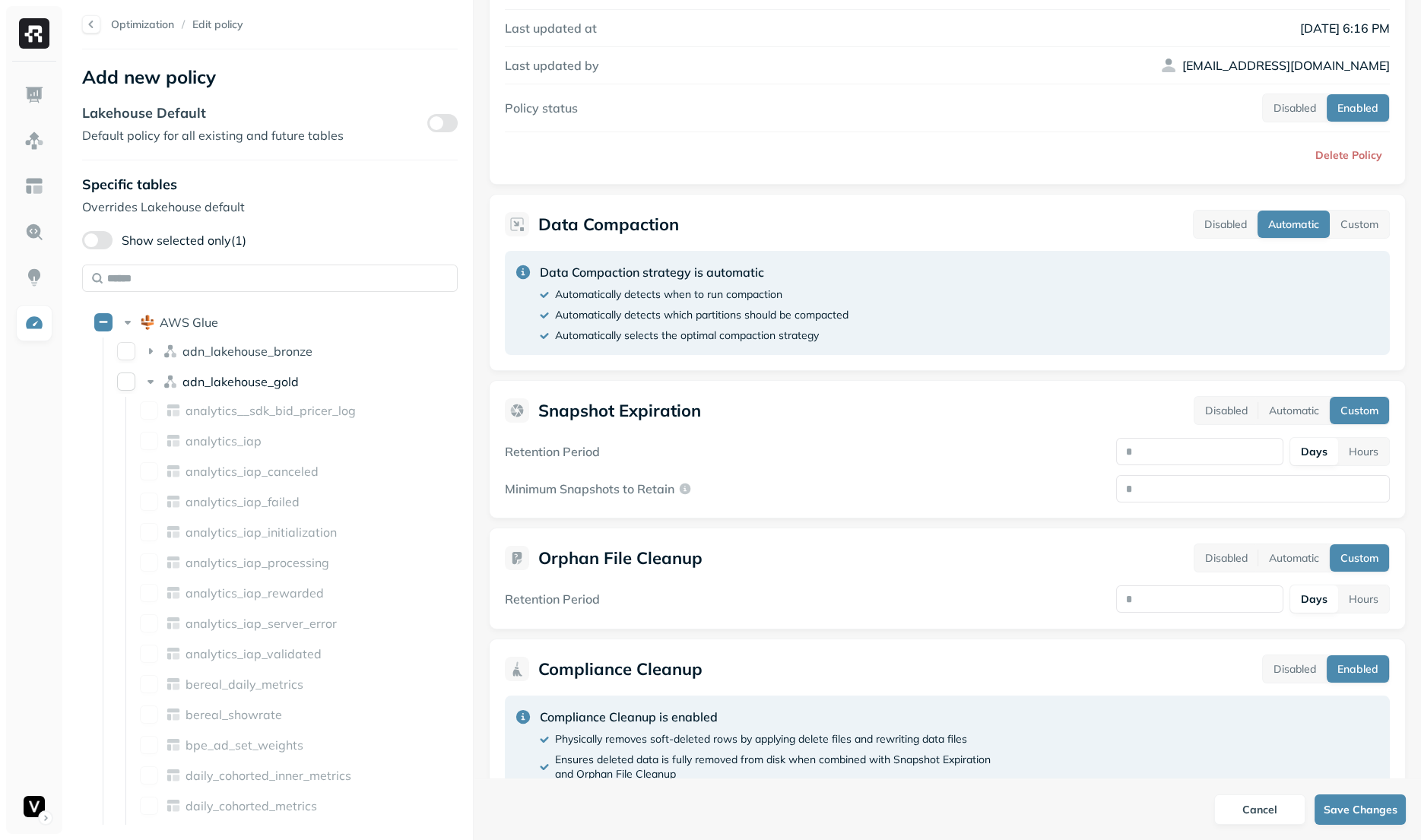
click at [206, 380] on span "adn_lakehouse_gold" at bounding box center [240, 381] width 117 height 15
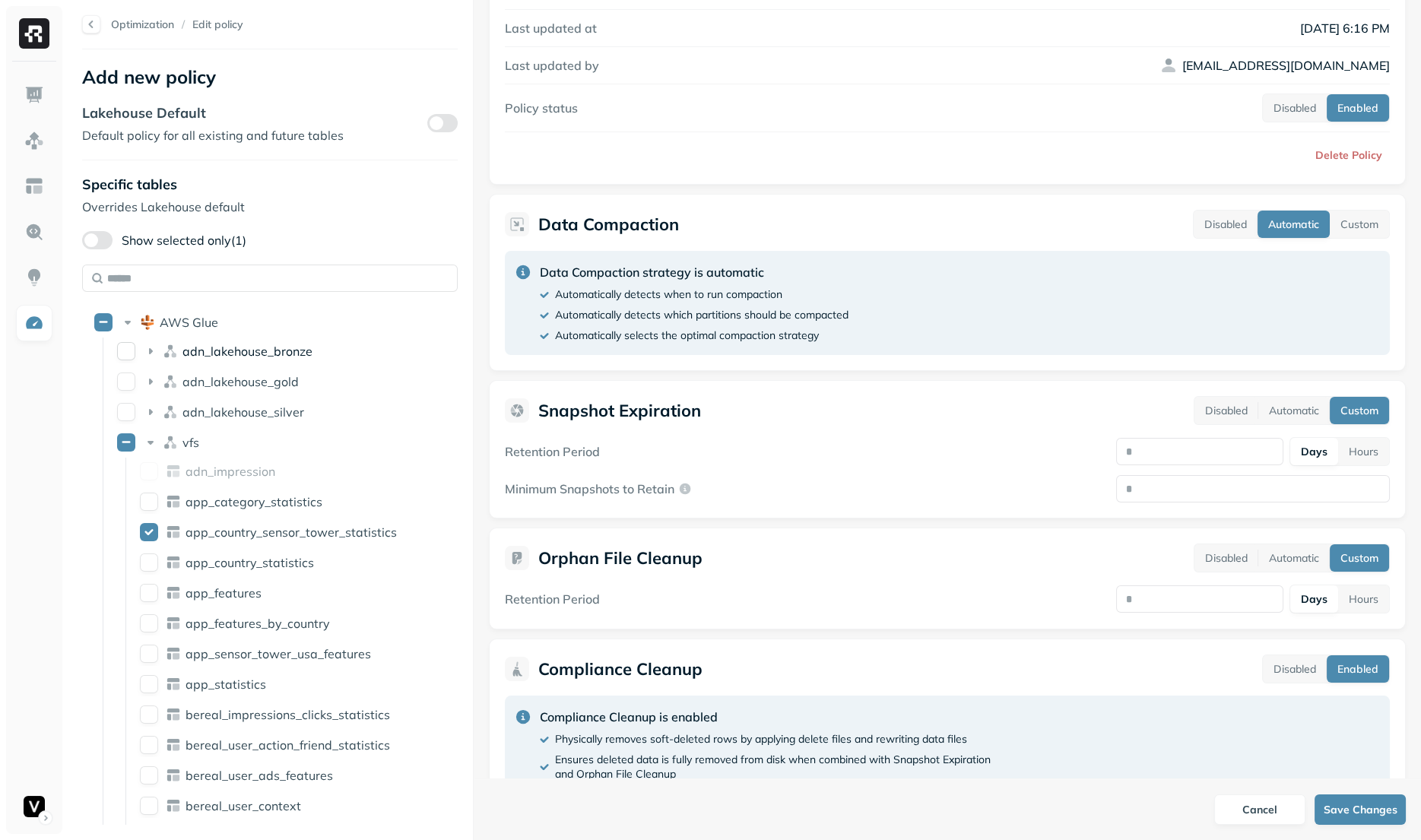
click at [223, 344] on span "adn_lakehouse_bronze" at bounding box center [247, 351] width 130 height 15
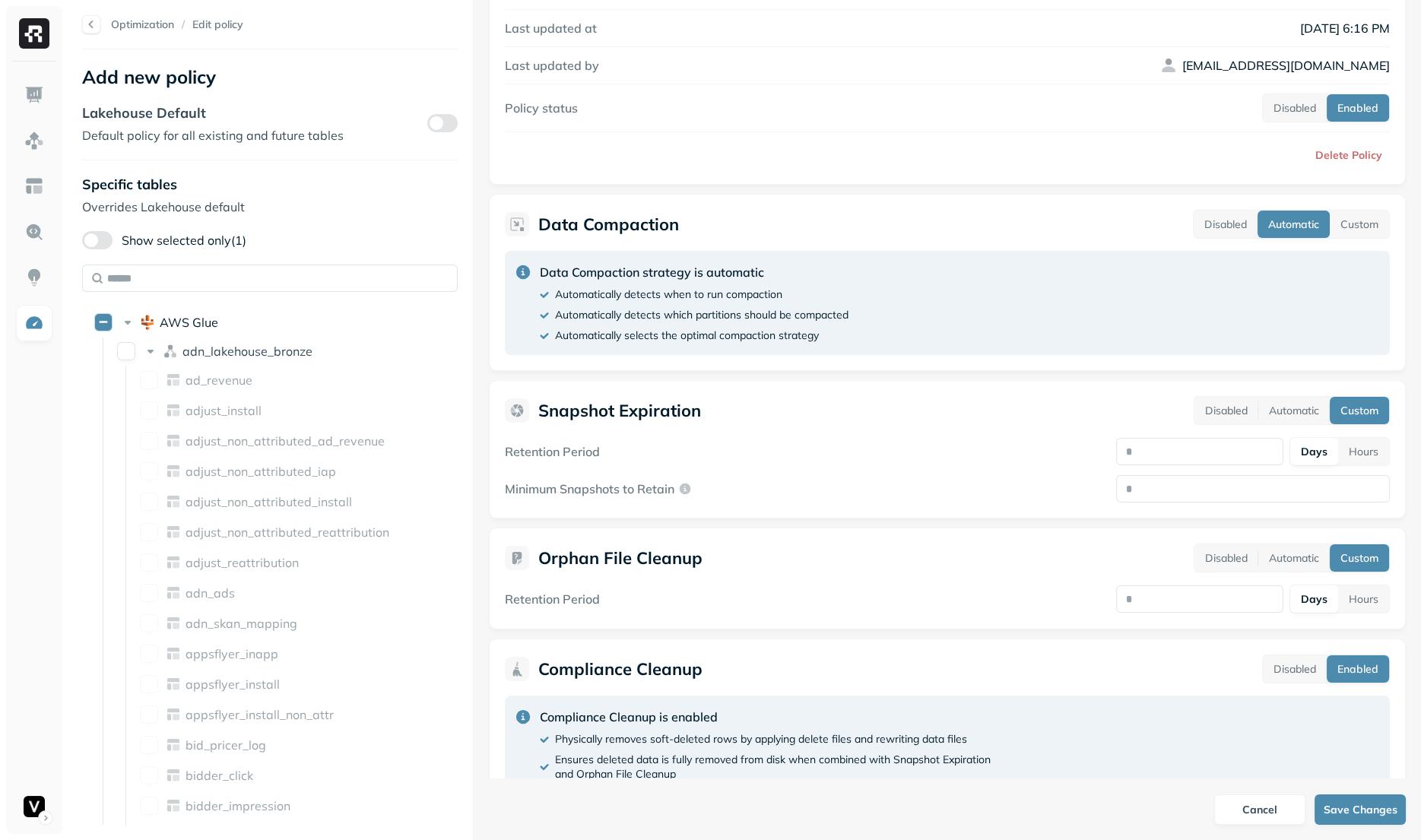
drag, startPoint x: 223, startPoint y: 347, endPoint x: 210, endPoint y: 309, distance: 40.2
click at [223, 347] on span "adn_lakehouse_bronze" at bounding box center [247, 351] width 130 height 15
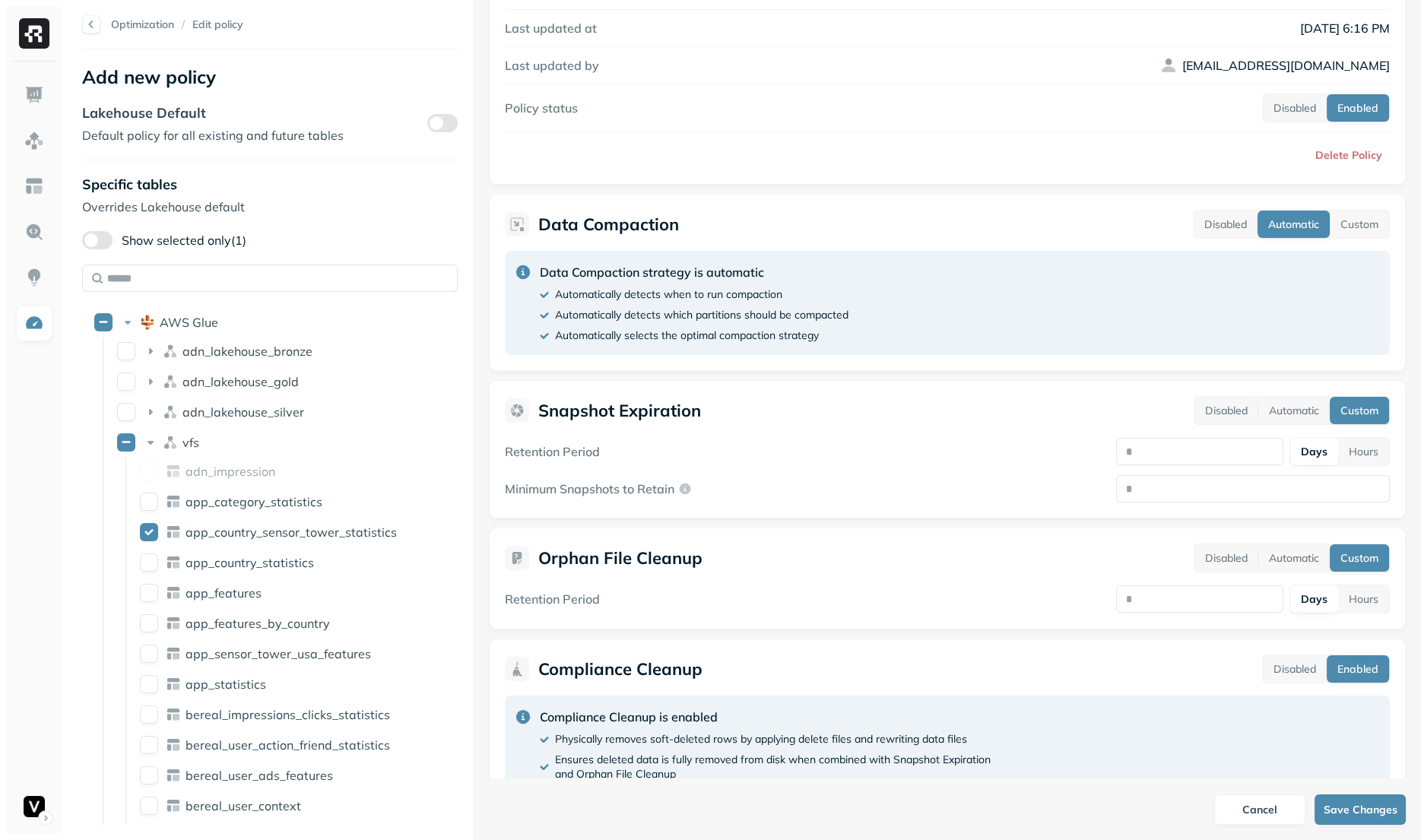
click at [198, 227] on div "Specific tables Overrides Lakehouse default Show selected only (1) AWS Glue adn…" at bounding box center [269, 500] width 376 height 649
click at [200, 238] on label "Show selected only (1)" at bounding box center [164, 240] width 164 height 18
click at [113, 238] on button "Show selected only (1)" at bounding box center [96, 240] width 30 height 18
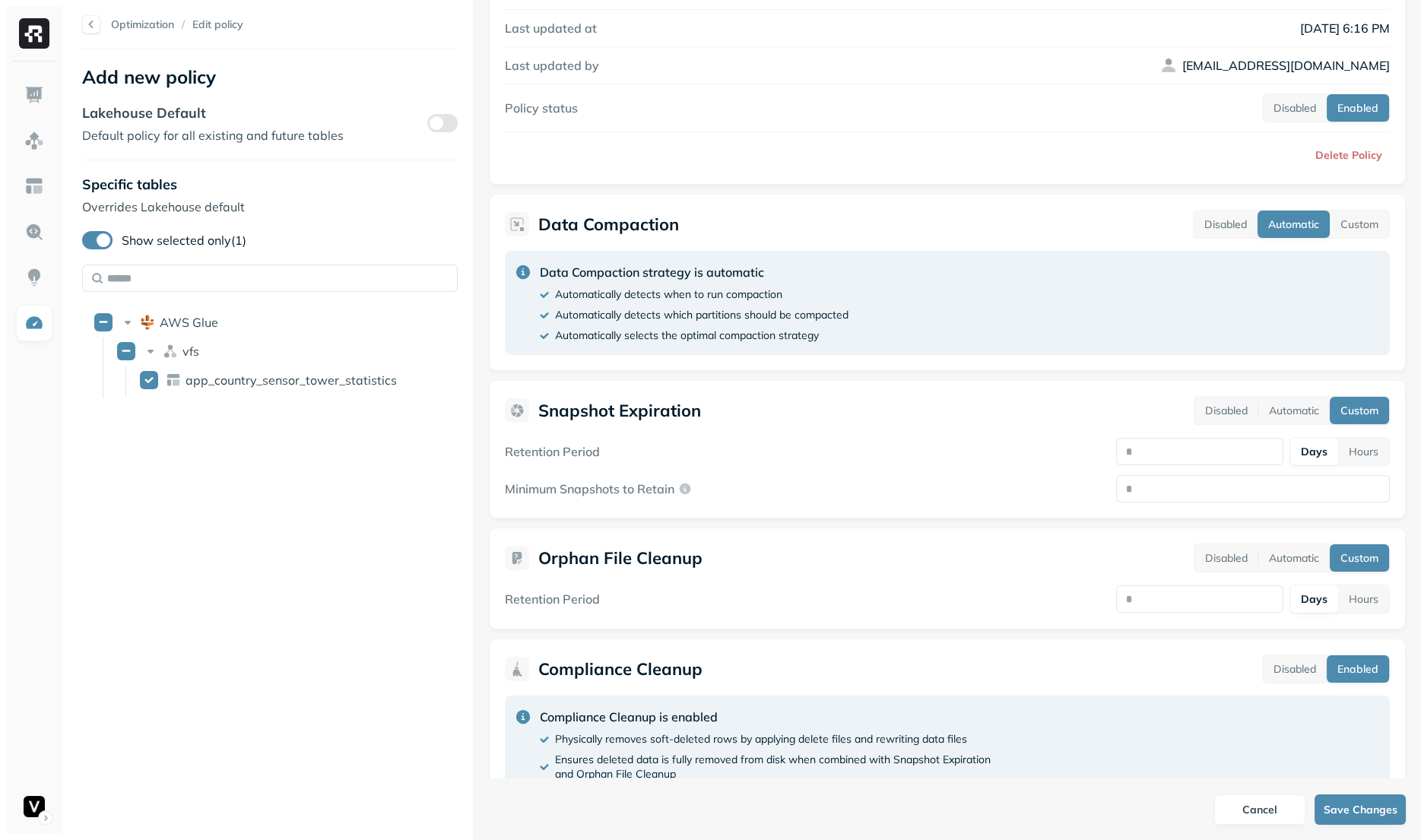
click at [200, 238] on label "Show selected only (1)" at bounding box center [164, 240] width 164 height 18
click at [113, 238] on button "Show selected only (1)" at bounding box center [96, 240] width 30 height 18
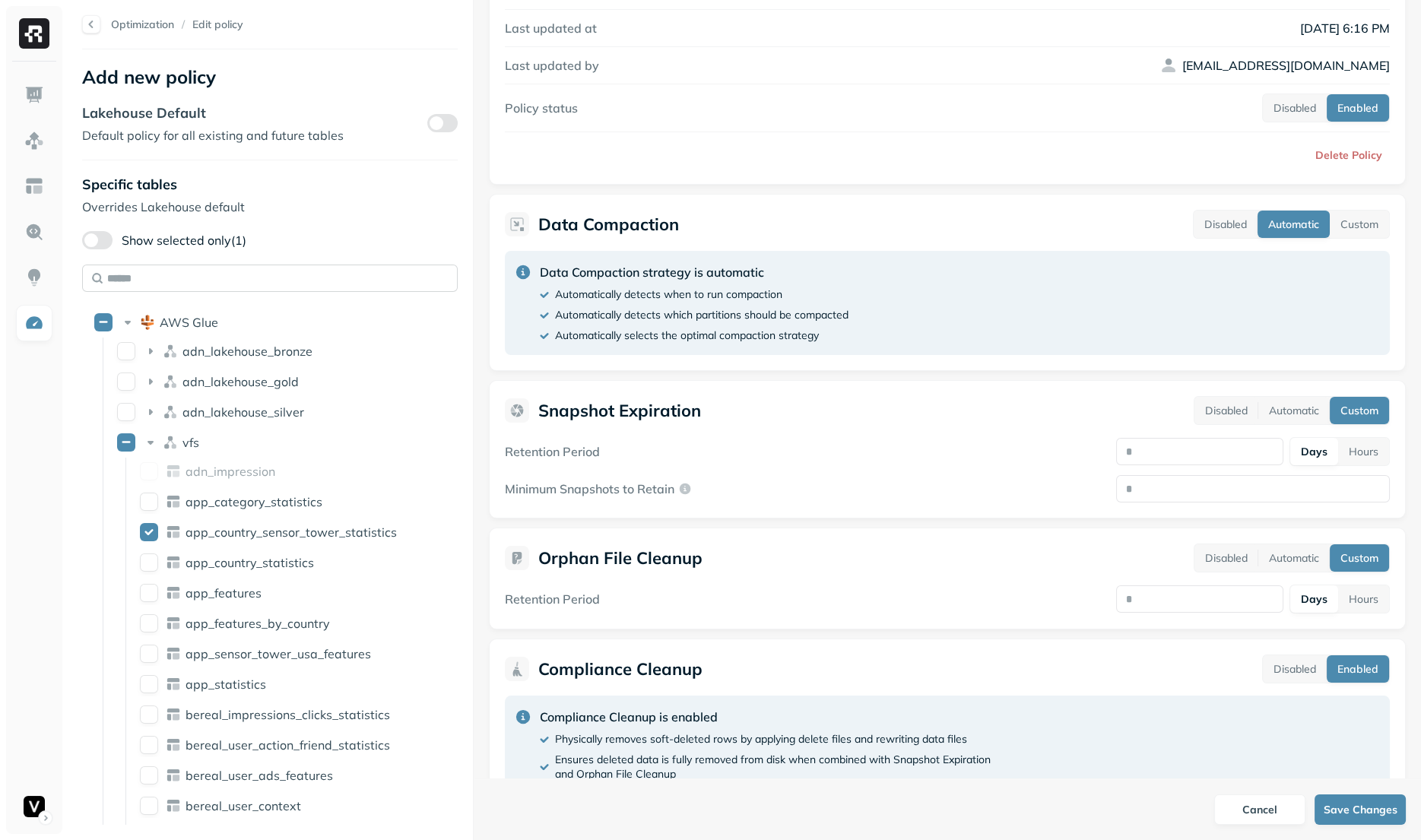
type button "on"
click at [418, 121] on div "Lakehouse Default Default policy for all existing and future tables" at bounding box center [269, 124] width 376 height 40
click at [435, 127] on button "button" at bounding box center [442, 123] width 30 height 18
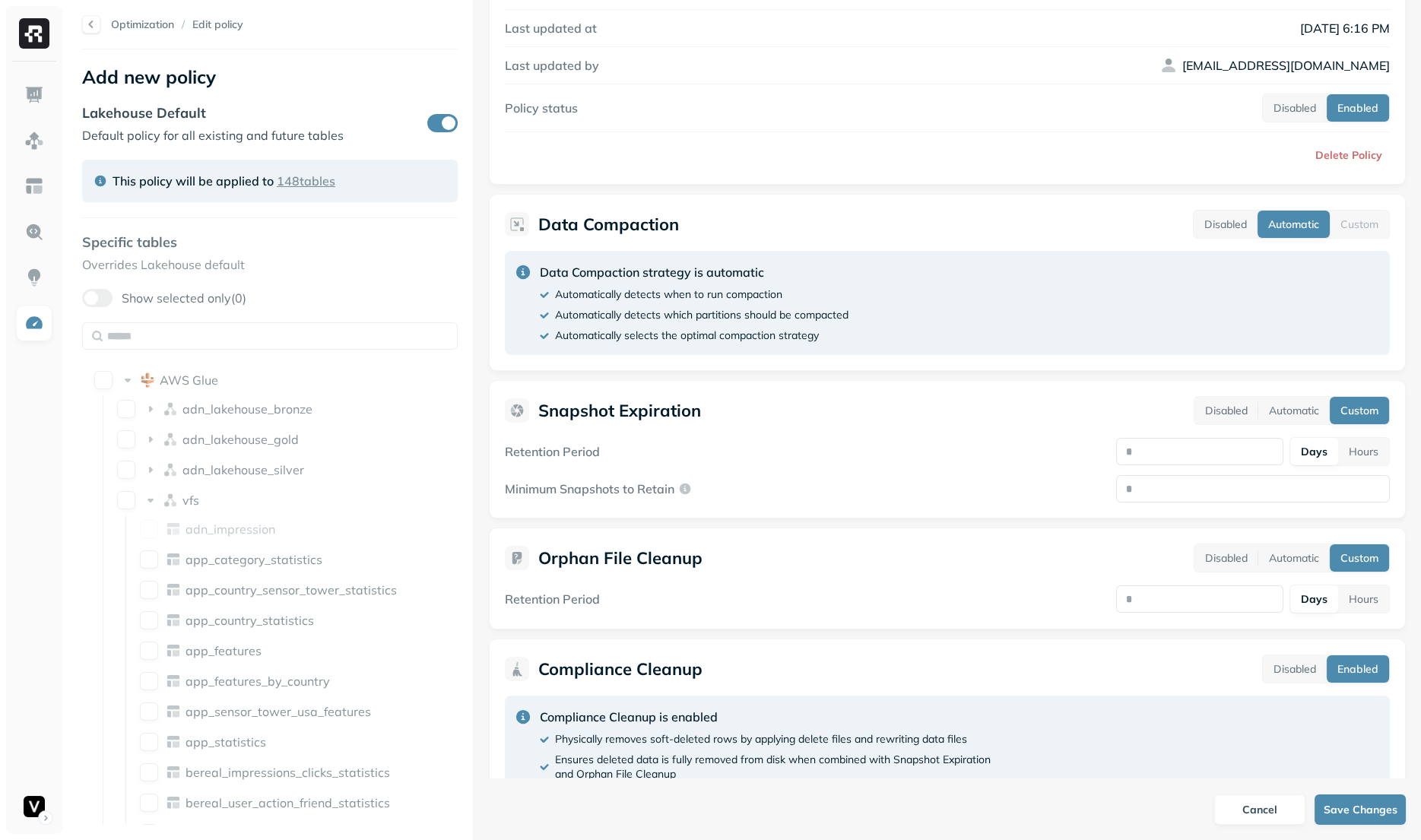
click at [325, 185] on p "148 tables" at bounding box center [306, 181] width 58 height 18
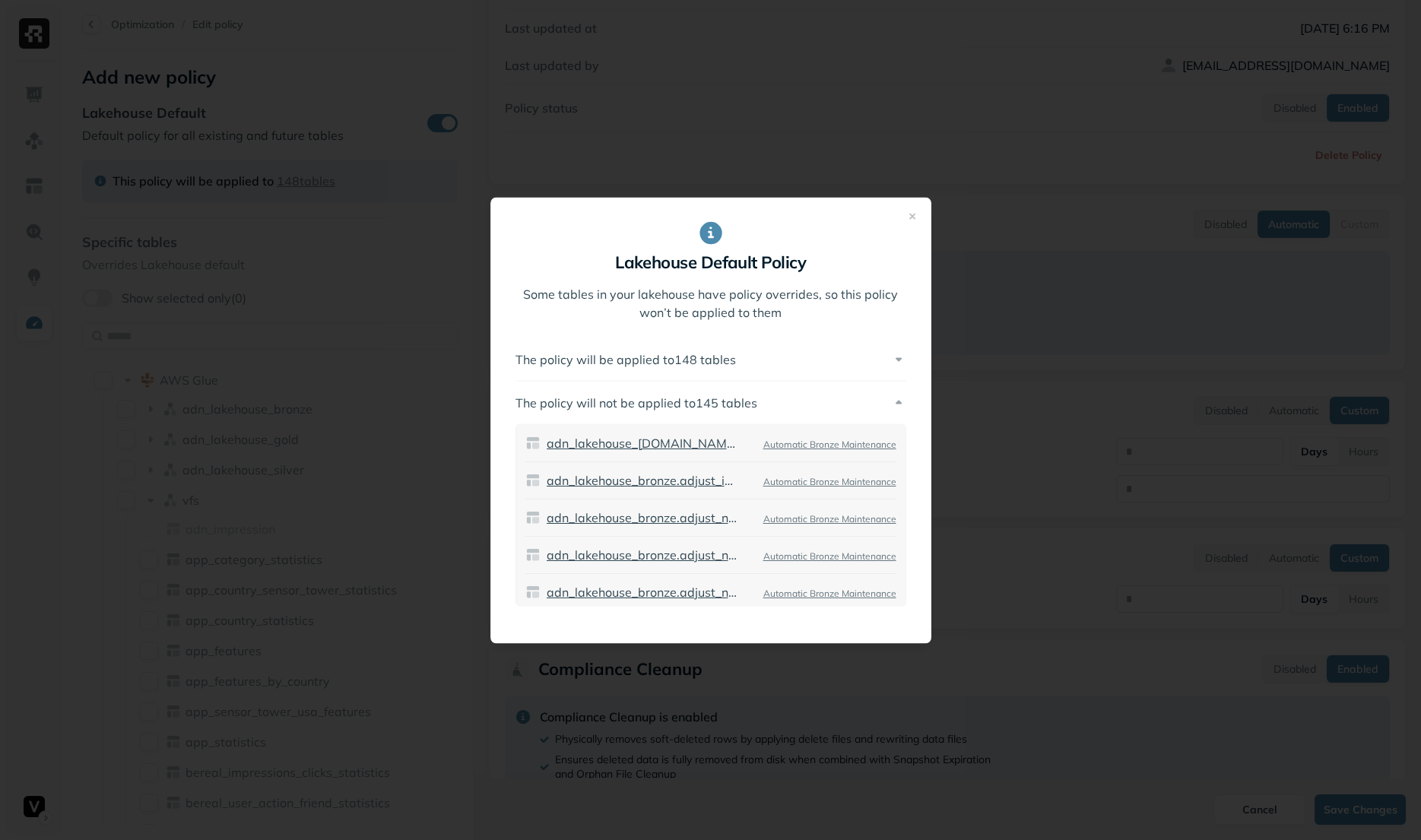
click at [222, 185] on div at bounding box center [710, 420] width 1421 height 840
